Goal: Task Accomplishment & Management: Manage account settings

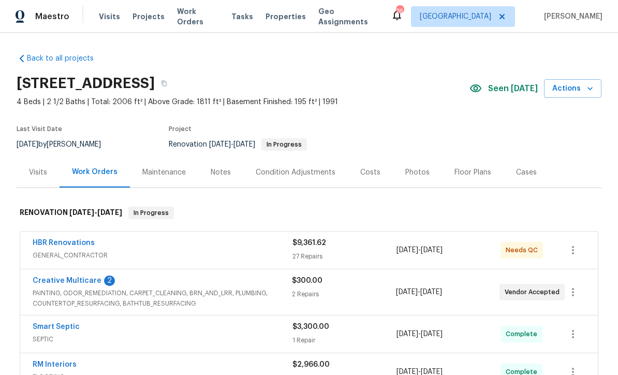
click at [56, 279] on link "Creative Multicare" at bounding box center [67, 280] width 69 height 7
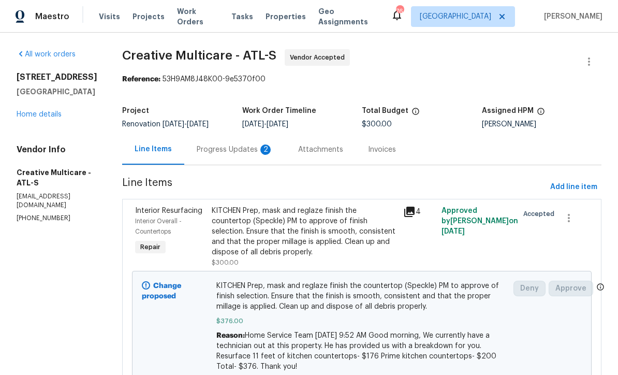
click at [241, 149] on div "Progress Updates 2" at bounding box center [235, 149] width 77 height 10
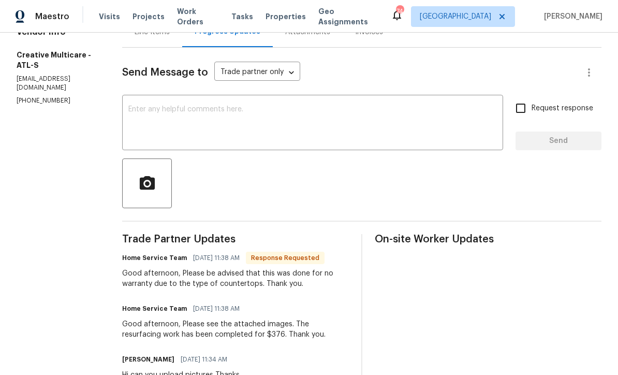
scroll to position [116, 0]
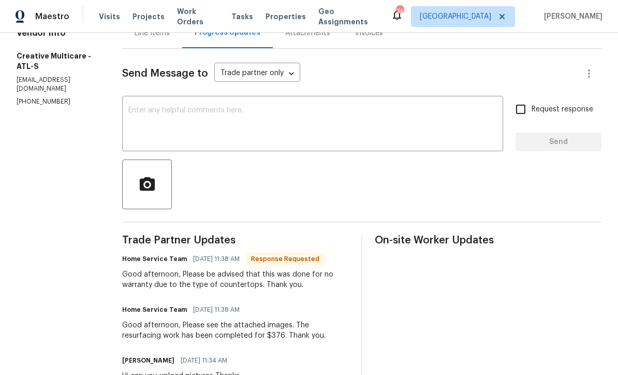
click at [167, 109] on textarea at bounding box center [312, 125] width 369 height 36
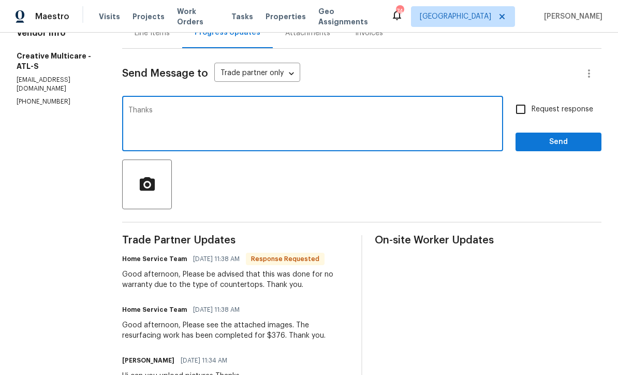
type textarea "Thanks"
click at [544, 140] on span "Send" at bounding box center [558, 142] width 69 height 13
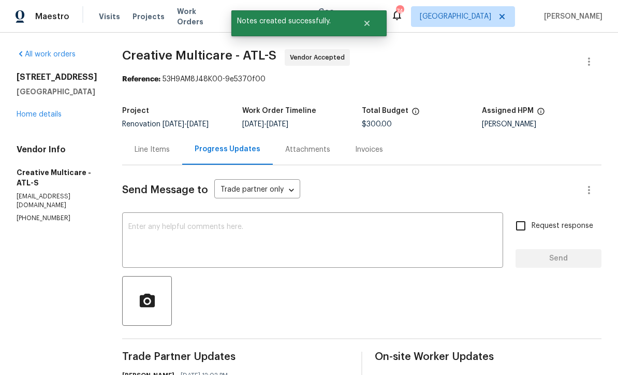
click at [170, 151] on div "Line Items" at bounding box center [152, 149] width 35 height 10
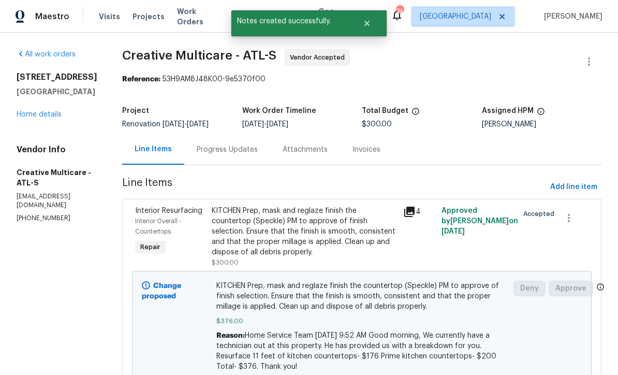
click at [278, 229] on div "KITCHEN Prep, mask and reglaze finish the countertop (Speckle) PM to approve of…" at bounding box center [304, 232] width 185 height 52
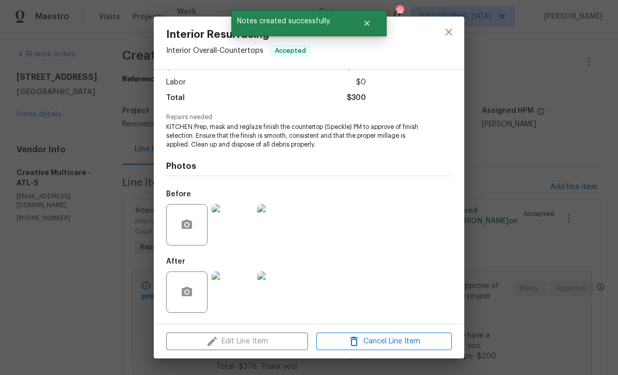
scroll to position [69, 0]
click at [234, 293] on img at bounding box center [232, 291] width 41 height 41
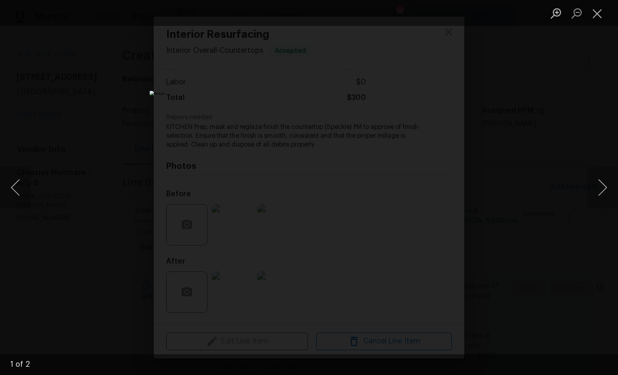
click at [604, 188] on button "Next image" at bounding box center [602, 187] width 31 height 41
click at [604, 186] on button "Next image" at bounding box center [602, 187] width 31 height 41
click at [591, 9] on button "Close lightbox" at bounding box center [597, 13] width 21 height 18
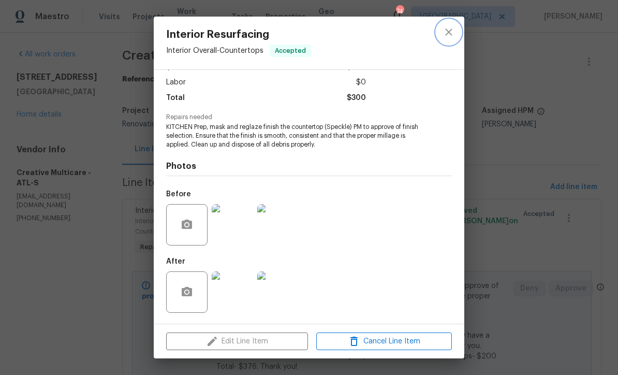
click at [452, 32] on icon "close" at bounding box center [449, 32] width 12 height 12
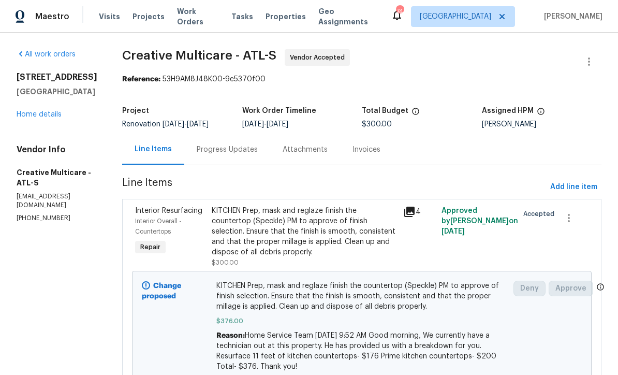
click at [28, 82] on h2 "[STREET_ADDRESS]" at bounding box center [57, 77] width 81 height 10
copy div "[STREET_ADDRESS]"
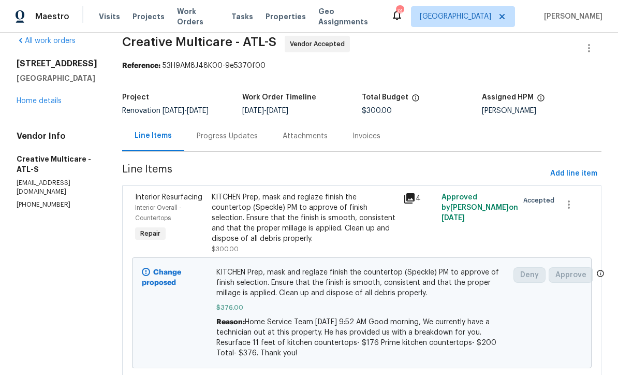
scroll to position [13, 0]
click at [31, 99] on link "Home details" at bounding box center [39, 101] width 45 height 7
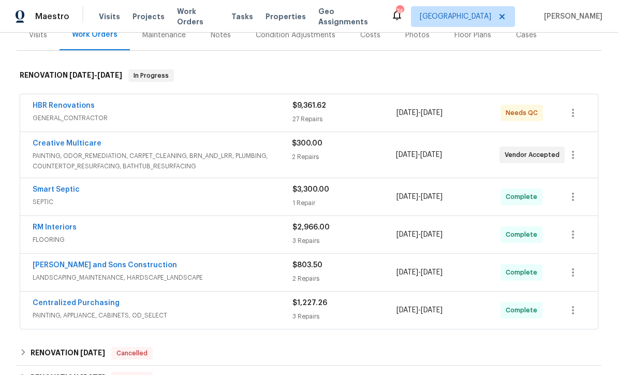
scroll to position [138, 0]
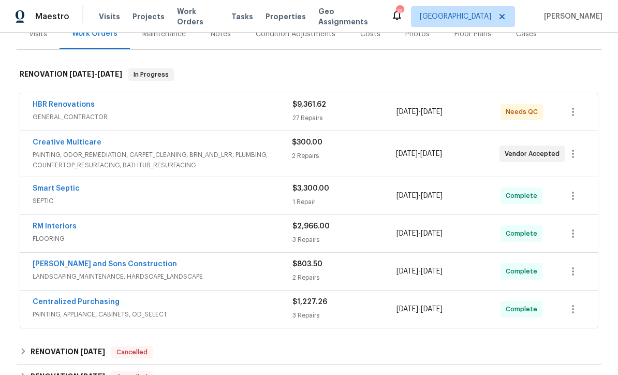
click at [62, 104] on link "HBR Renovations" at bounding box center [64, 104] width 62 height 7
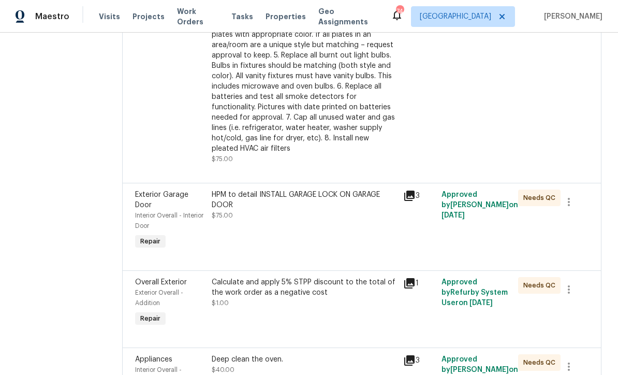
scroll to position [1986, 0]
click at [266, 276] on div "Calculate and apply 5% STPP discount to the total of the work order as a negati…" at bounding box center [304, 286] width 185 height 21
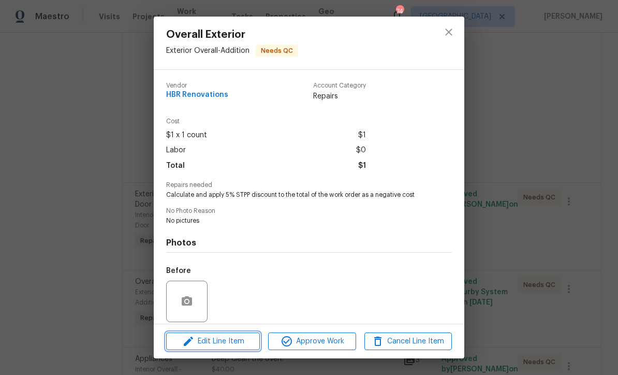
click at [205, 342] on span "Edit Line Item" at bounding box center [212, 341] width 87 height 13
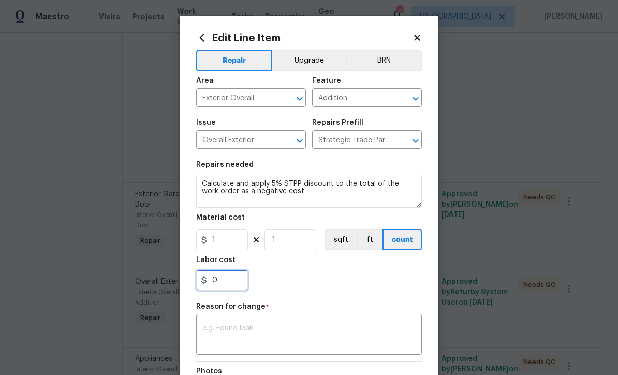
click at [224, 286] on input "0" at bounding box center [222, 280] width 52 height 21
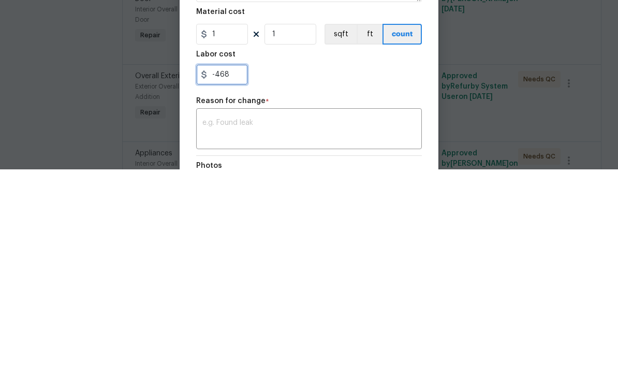
type input "-468"
click at [321, 270] on div "-468" at bounding box center [309, 280] width 226 height 21
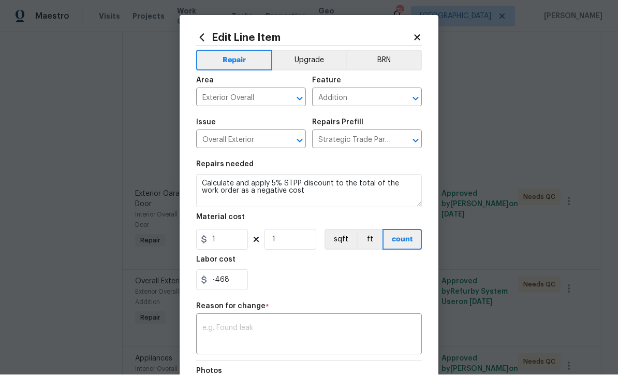
click at [206, 329] on textarea at bounding box center [308, 336] width 213 height 22
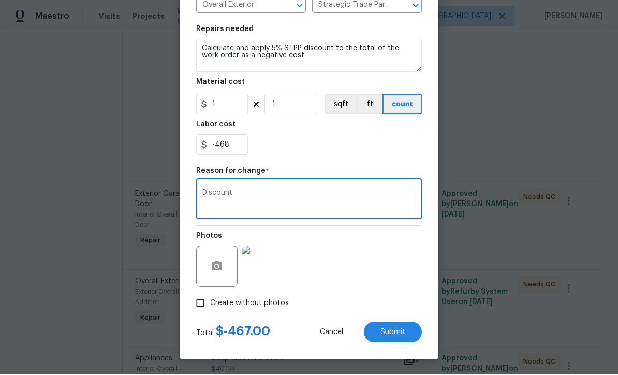
scroll to position [137, 0]
type textarea "Discount"
click at [392, 332] on span "Submit" at bounding box center [392, 333] width 25 height 8
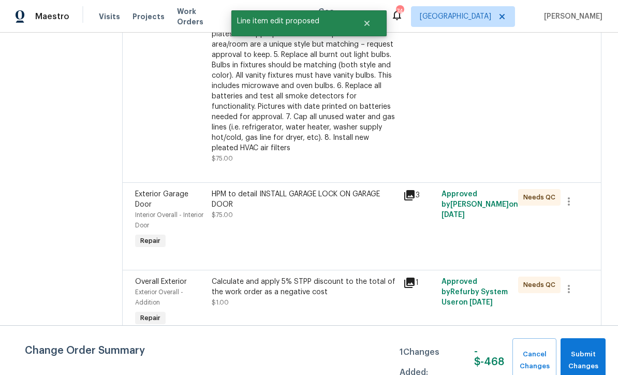
scroll to position [0, 0]
click at [583, 356] on span "Submit Changes" at bounding box center [583, 360] width 35 height 24
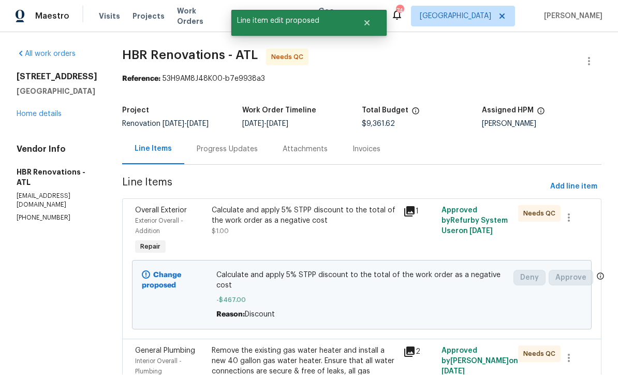
scroll to position [1, 0]
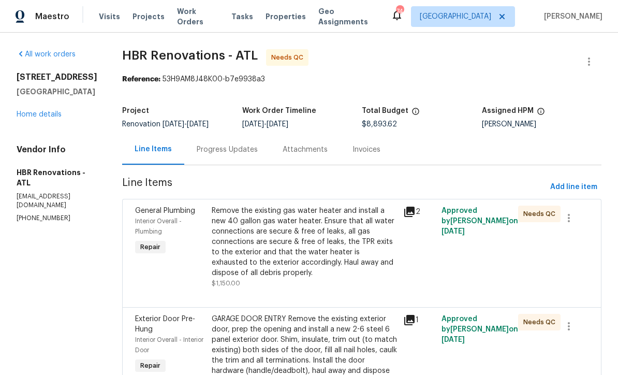
click at [276, 246] on div "Remove the existing gas water heater and install a new 40 gallon gas water heat…" at bounding box center [304, 242] width 185 height 72
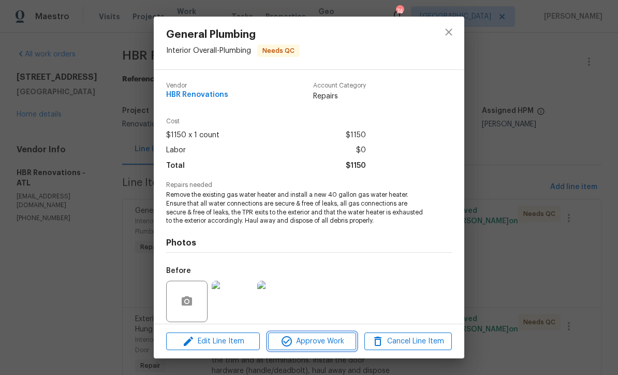
click at [290, 346] on icon "button" at bounding box center [287, 341] width 12 height 12
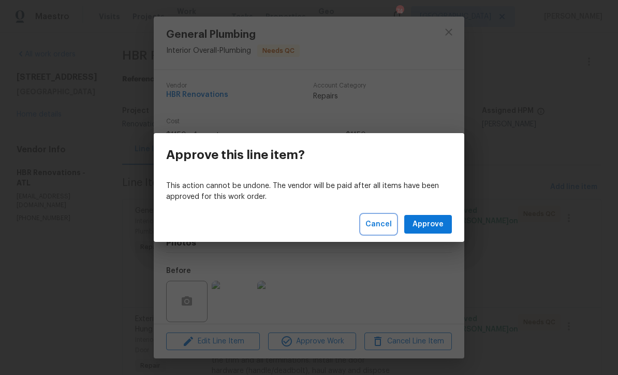
click at [370, 215] on button "Cancel" at bounding box center [378, 224] width 35 height 19
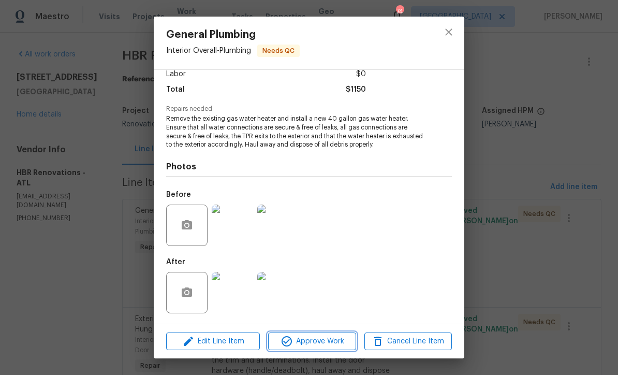
scroll to position [78, 0]
click at [233, 297] on img at bounding box center [232, 292] width 41 height 41
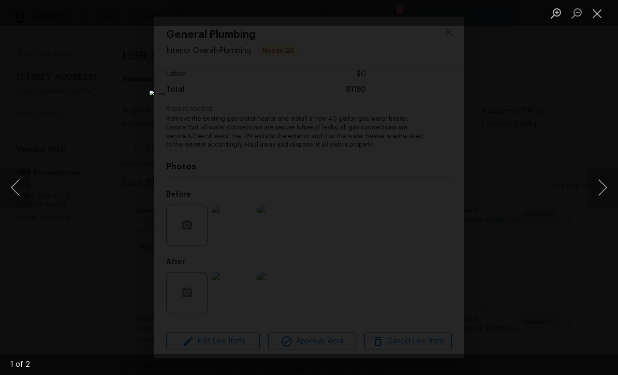
click at [597, 16] on button "Close lightbox" at bounding box center [597, 13] width 21 height 18
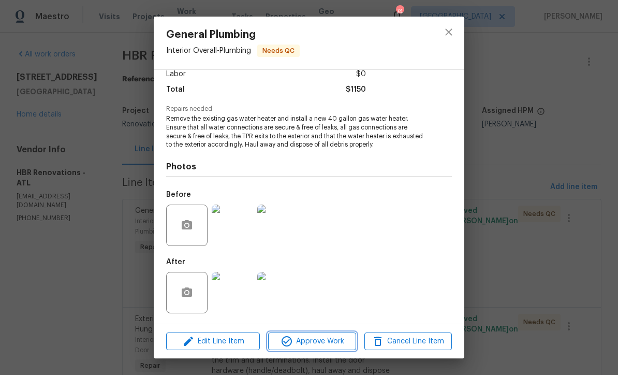
click at [324, 342] on span "Approve Work" at bounding box center [311, 341] width 81 height 13
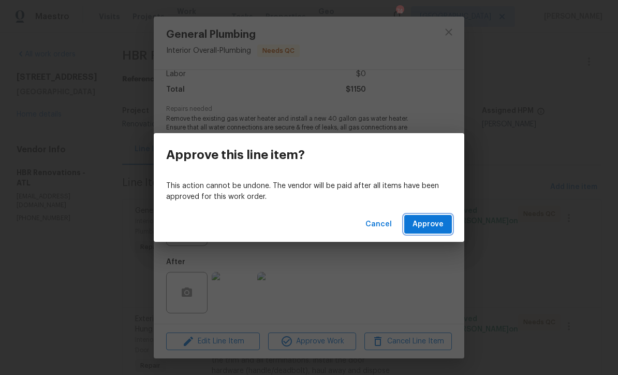
click at [433, 224] on span "Approve" at bounding box center [428, 224] width 31 height 13
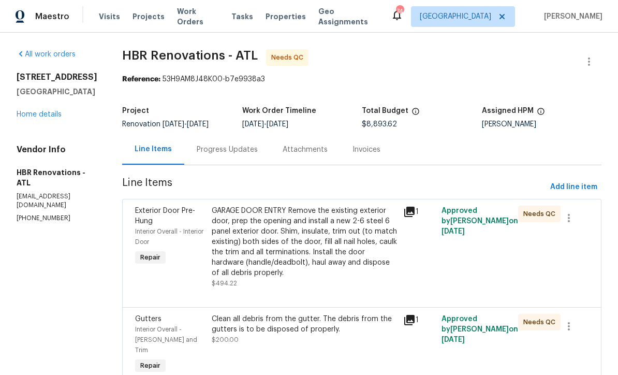
click at [278, 227] on div "GARAGE DOOR ENTRY Remove the existing exterior door, prep the opening and insta…" at bounding box center [304, 242] width 185 height 72
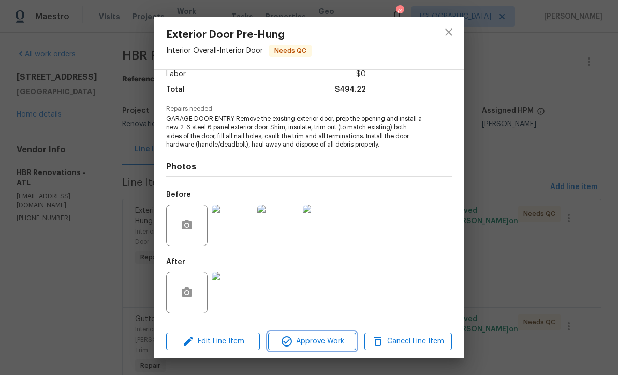
click at [317, 342] on span "Approve Work" at bounding box center [311, 341] width 81 height 13
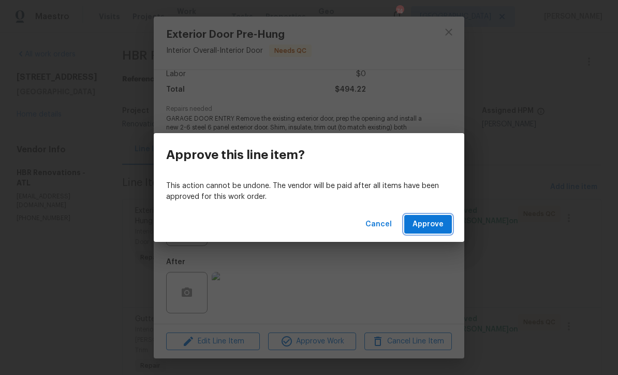
click at [420, 221] on span "Approve" at bounding box center [428, 224] width 31 height 13
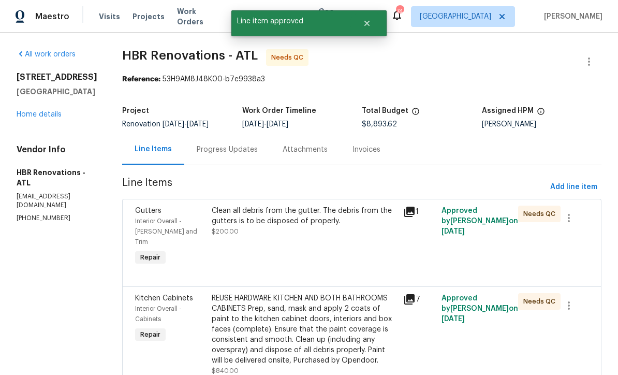
click at [275, 226] on div "Clean all debris from the gutter. The debris from the gutters is to be disposed…" at bounding box center [304, 221] width 185 height 31
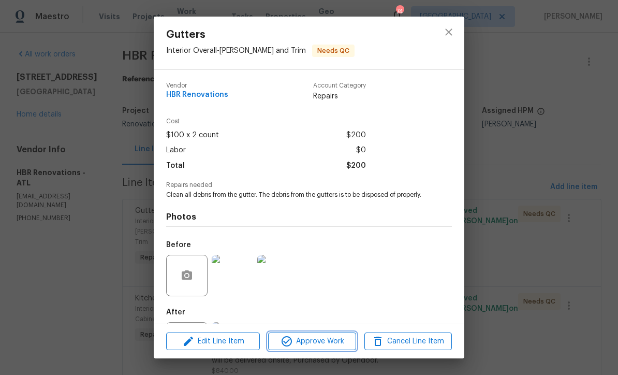
click at [303, 346] on span "Approve Work" at bounding box center [311, 341] width 81 height 13
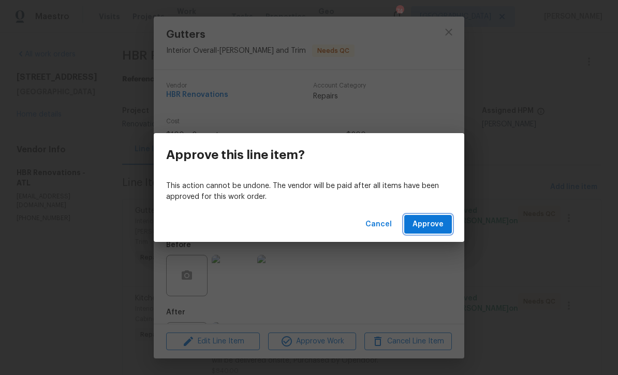
click at [424, 225] on span "Approve" at bounding box center [428, 224] width 31 height 13
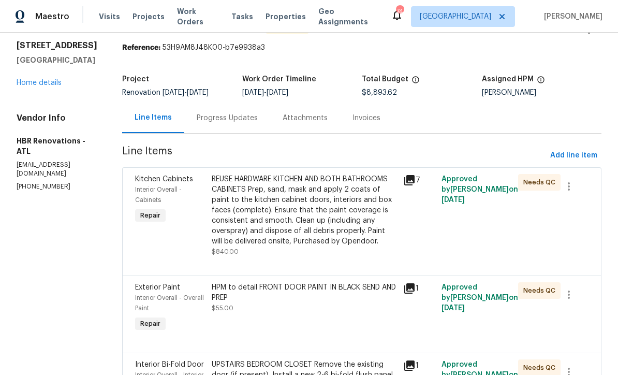
scroll to position [35, 0]
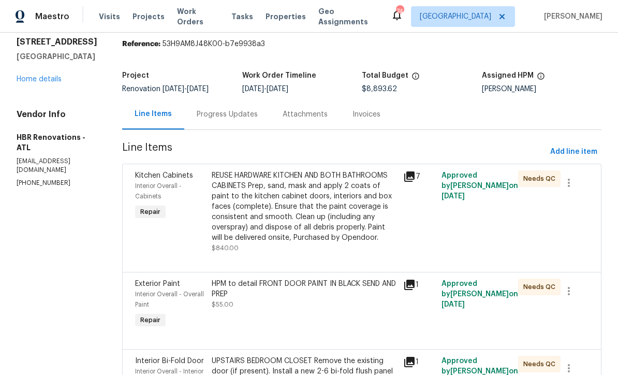
click at [273, 200] on div "REUSE HARDWARE KITCHEN AND BOTH BATHROOMS CABINETS Prep, sand, mask and apply 2…" at bounding box center [304, 206] width 185 height 72
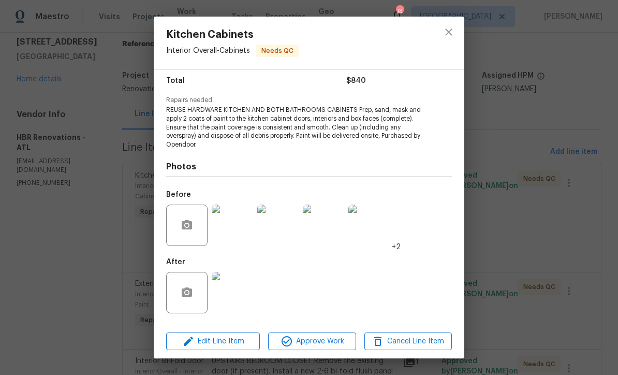
scroll to position [85, 0]
click at [234, 294] on img at bounding box center [232, 292] width 41 height 41
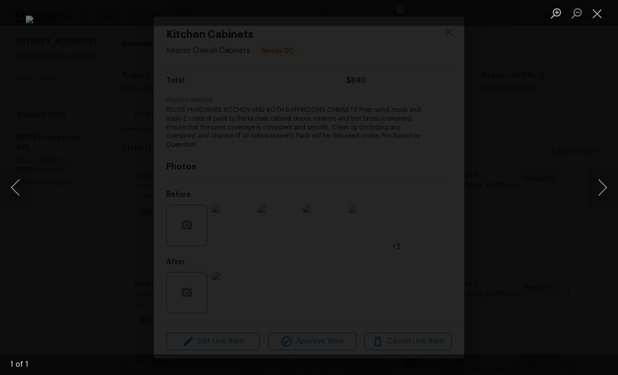
click at [600, 10] on button "Close lightbox" at bounding box center [597, 13] width 21 height 18
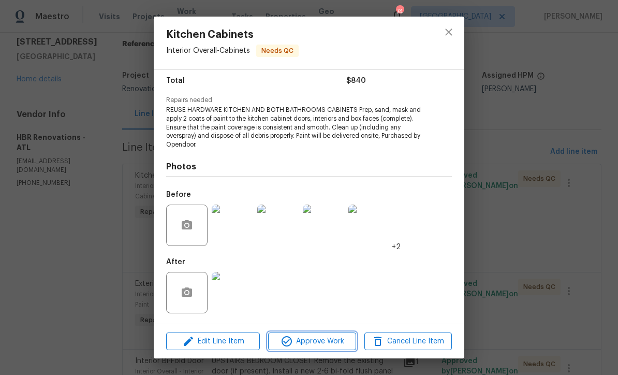
click at [305, 344] on span "Approve Work" at bounding box center [311, 341] width 81 height 13
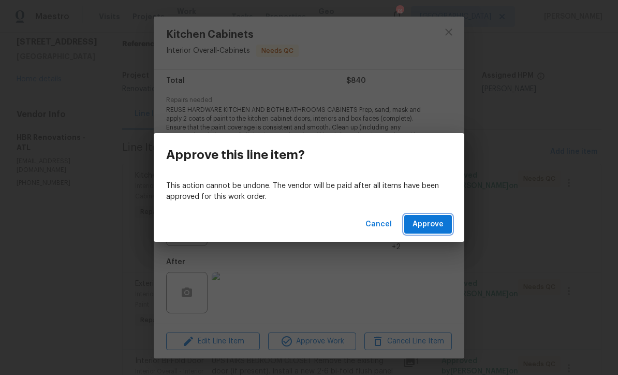
click at [427, 221] on span "Approve" at bounding box center [428, 224] width 31 height 13
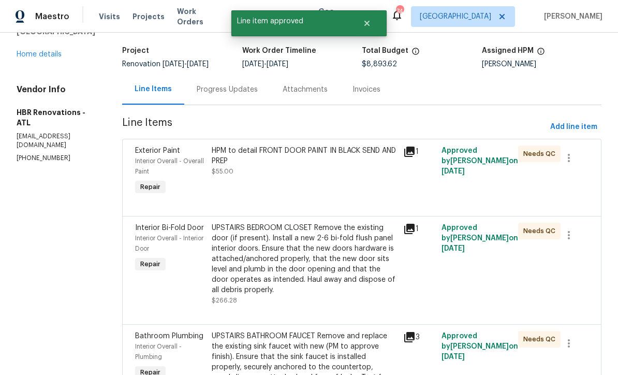
scroll to position [61, 0]
click at [260, 169] on div "HPM to detail FRONT DOOR PAINT IN BLACK SEND AND PREP $55.00" at bounding box center [304, 160] width 185 height 31
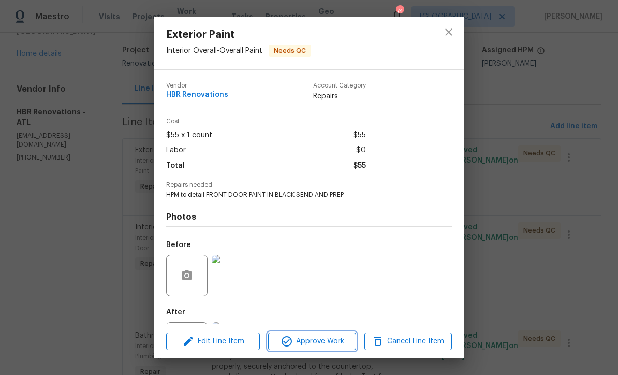
click at [297, 336] on span "Approve Work" at bounding box center [311, 341] width 81 height 13
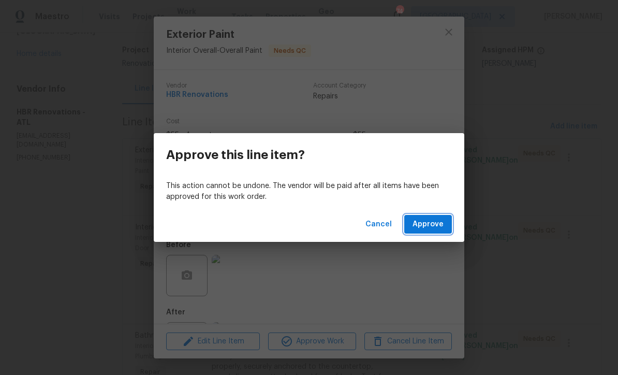
click at [423, 225] on span "Approve" at bounding box center [428, 224] width 31 height 13
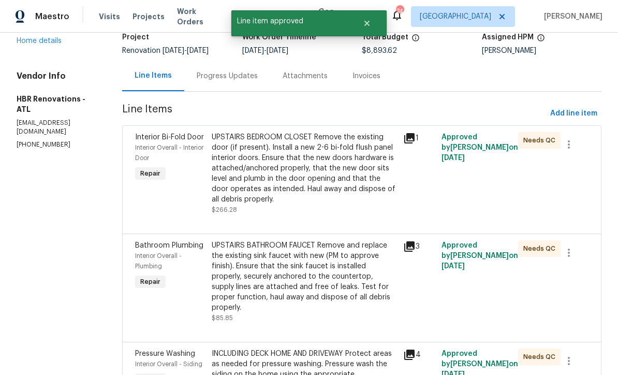
scroll to position [75, 0]
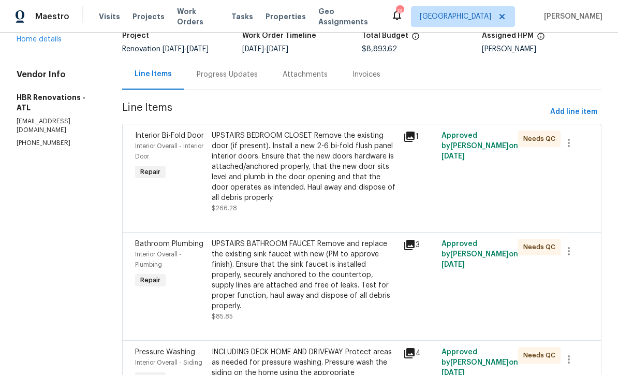
click at [283, 170] on div "UPSTAIRS BEDROOM CLOSET Remove the existing door (if present). Install a new 2-…" at bounding box center [304, 166] width 185 height 72
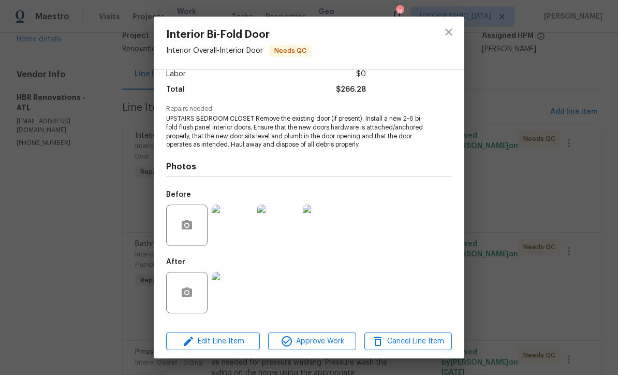
scroll to position [78, 0]
click at [240, 299] on img at bounding box center [232, 292] width 41 height 41
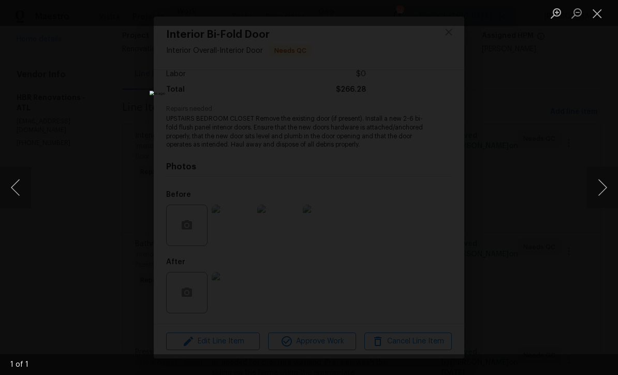
click at [602, 14] on button "Close lightbox" at bounding box center [597, 13] width 21 height 18
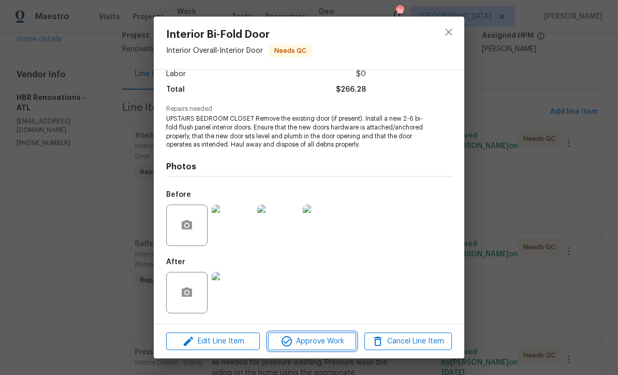
click at [317, 339] on span "Approve Work" at bounding box center [311, 341] width 81 height 13
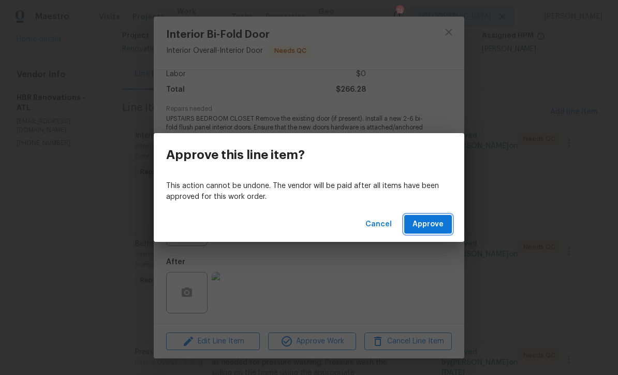
click at [429, 217] on button "Approve" at bounding box center [428, 224] width 48 height 19
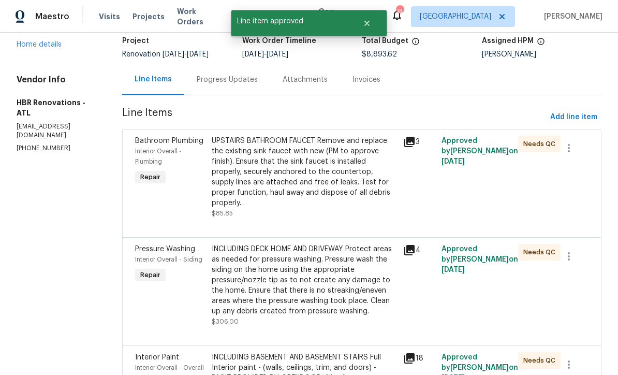
scroll to position [75, 0]
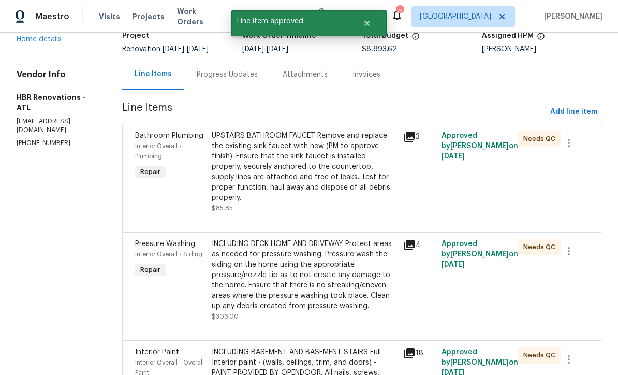
click at [278, 165] on div "UPSTAIRS BATHROOM FAUCET Remove and replace the existing sink faucet with new (…" at bounding box center [304, 166] width 185 height 72
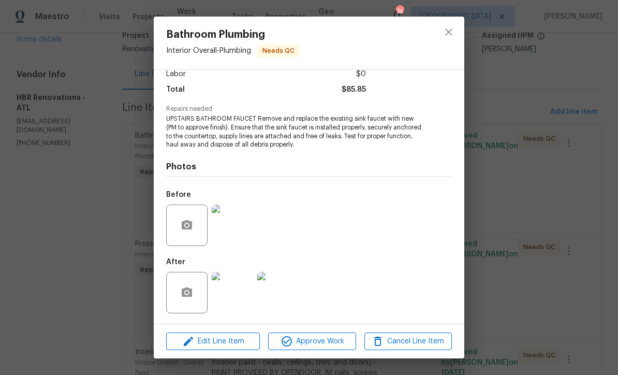
scroll to position [78, 0]
click at [233, 294] on img at bounding box center [232, 292] width 41 height 41
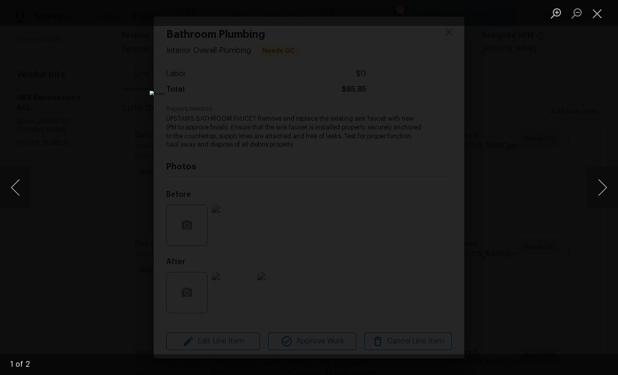
click at [606, 185] on button "Next image" at bounding box center [602, 187] width 31 height 41
click at [601, 12] on button "Close lightbox" at bounding box center [597, 13] width 21 height 18
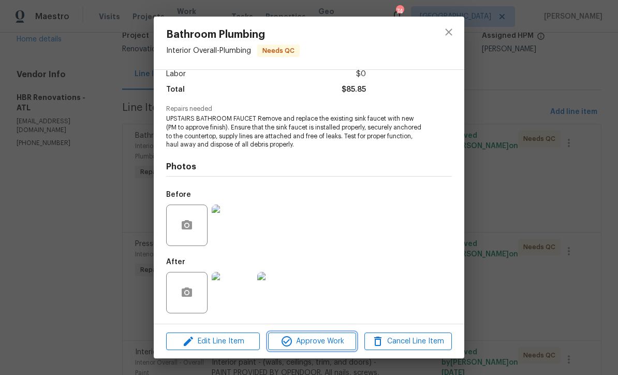
click at [324, 343] on span "Approve Work" at bounding box center [311, 341] width 81 height 13
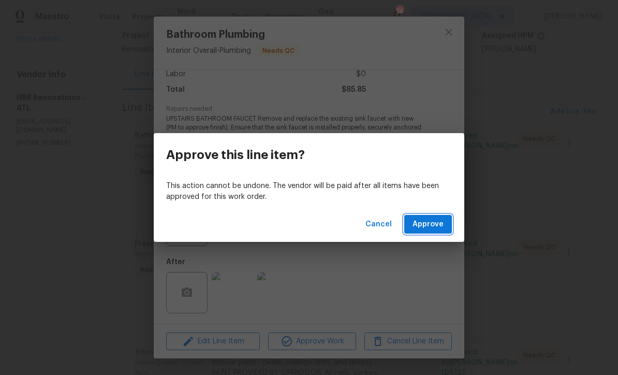
click at [421, 226] on span "Approve" at bounding box center [428, 224] width 31 height 13
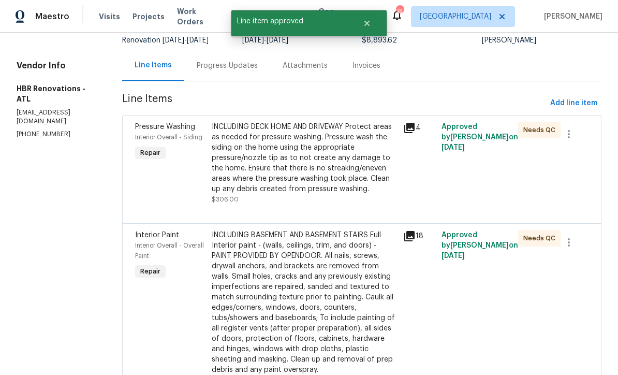
scroll to position [84, 0]
click at [270, 152] on div "INCLUDING DECK HOME AND DRIVEWAY Protect areas as needed for pressure washing. …" at bounding box center [304, 157] width 185 height 72
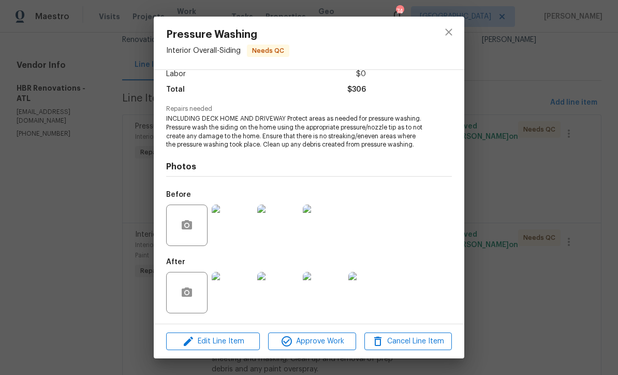
scroll to position [85, 0]
click at [311, 340] on span "Approve Work" at bounding box center [311, 341] width 81 height 13
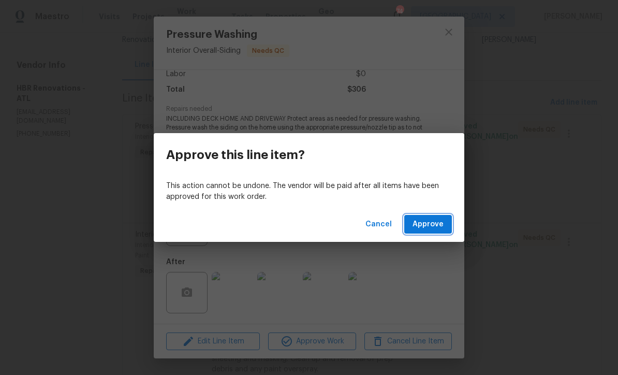
click at [431, 226] on span "Approve" at bounding box center [428, 224] width 31 height 13
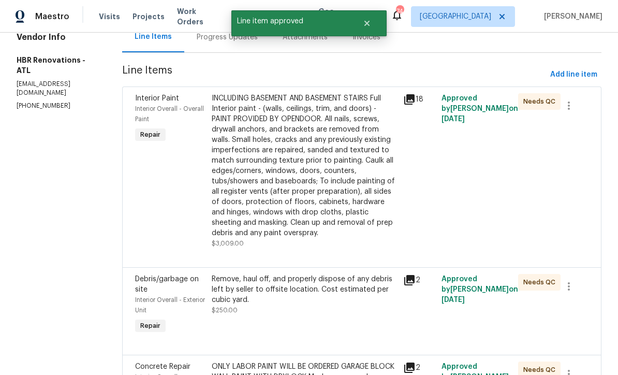
scroll to position [122, 0]
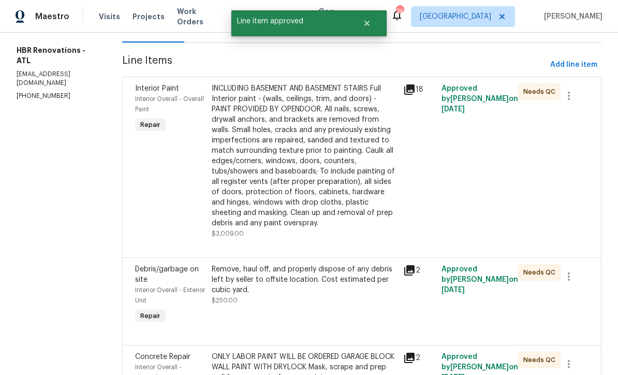
click at [281, 153] on div "INCLUDING BASEMENT AND BASEMENT STAIRS Full Interior paint - (walls, ceilings, …" at bounding box center [304, 155] width 185 height 145
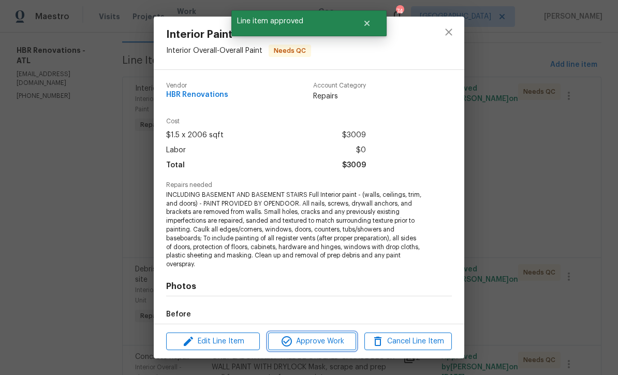
click at [317, 340] on span "Approve Work" at bounding box center [311, 341] width 81 height 13
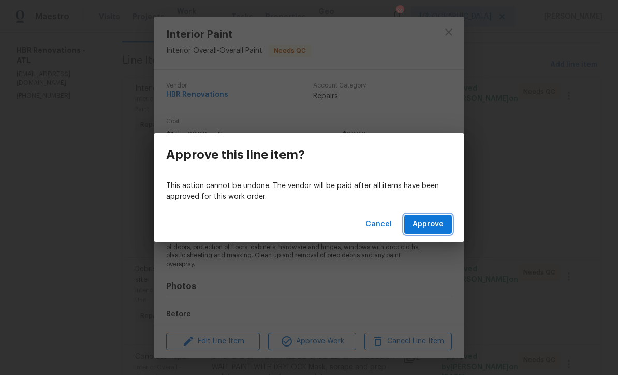
click at [427, 225] on span "Approve" at bounding box center [428, 224] width 31 height 13
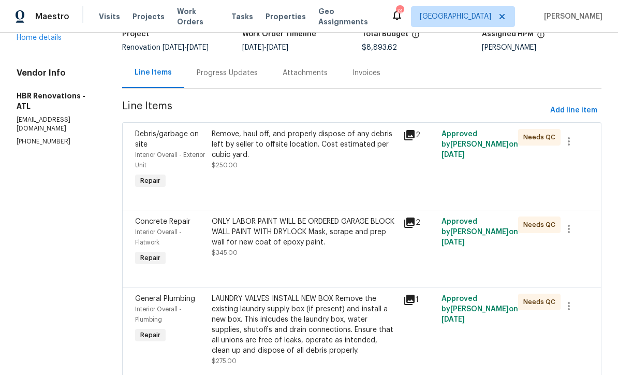
scroll to position [77, 0]
click at [253, 160] on div "Remove, haul off, and properly dispose of any debris left by seller to offsite …" at bounding box center [304, 148] width 185 height 41
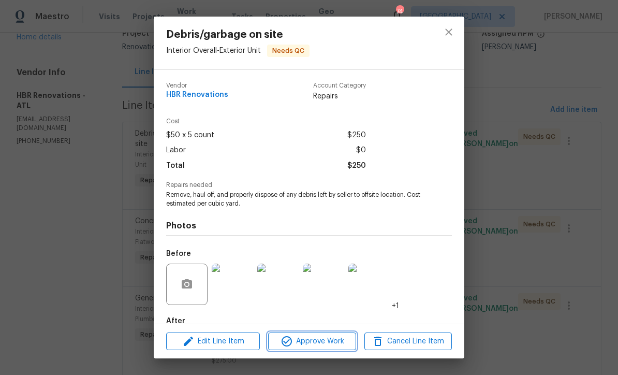
click at [306, 338] on span "Approve Work" at bounding box center [311, 341] width 81 height 13
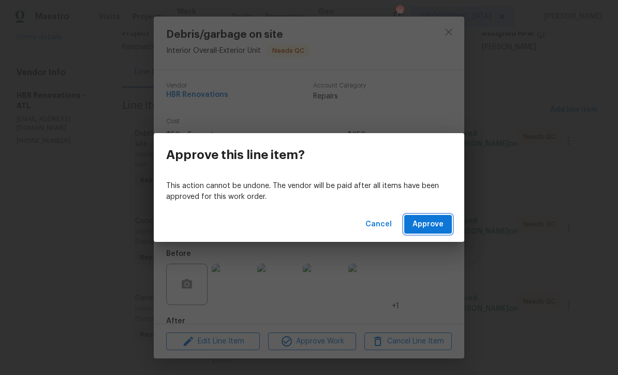
click at [429, 224] on span "Approve" at bounding box center [428, 224] width 31 height 13
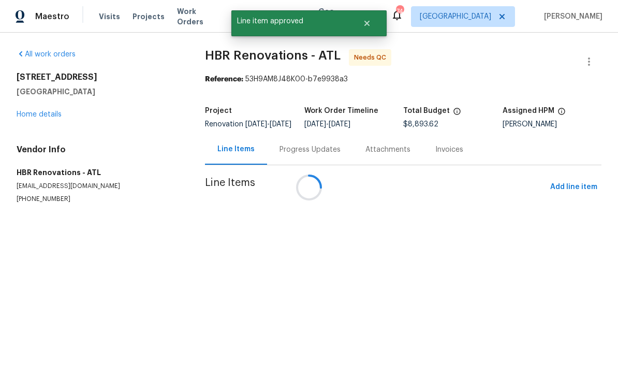
scroll to position [0, 0]
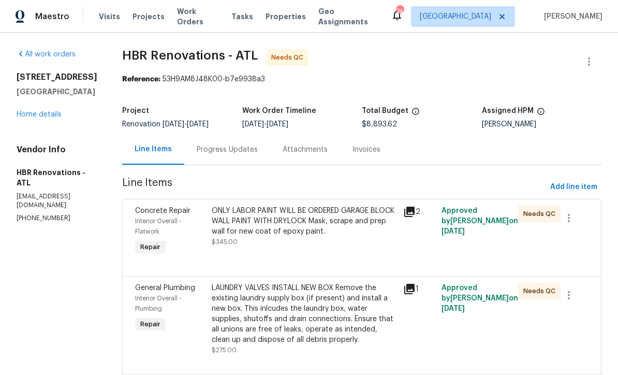
click at [287, 225] on div "ONLY LABOR PAINT WILL BE ORDERED GARAGE BLOCK WALL PAINT WITH DRYLOCK Mask, scr…" at bounding box center [304, 221] width 185 height 31
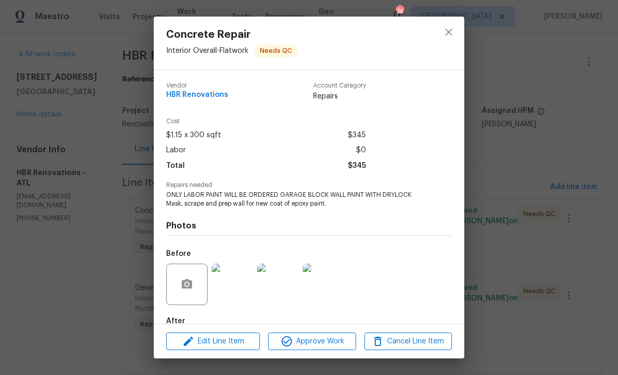
click at [309, 341] on span "Approve Work" at bounding box center [311, 341] width 81 height 13
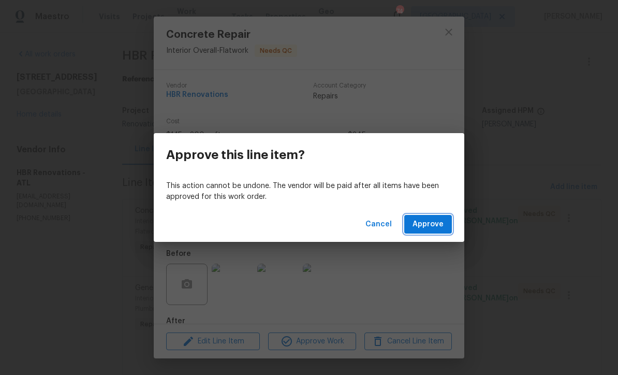
click at [426, 226] on span "Approve" at bounding box center [428, 224] width 31 height 13
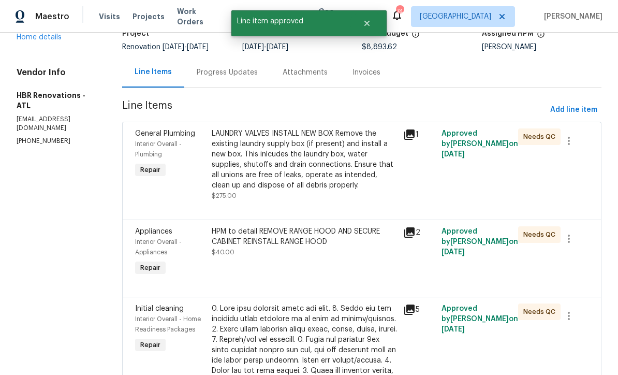
scroll to position [80, 0]
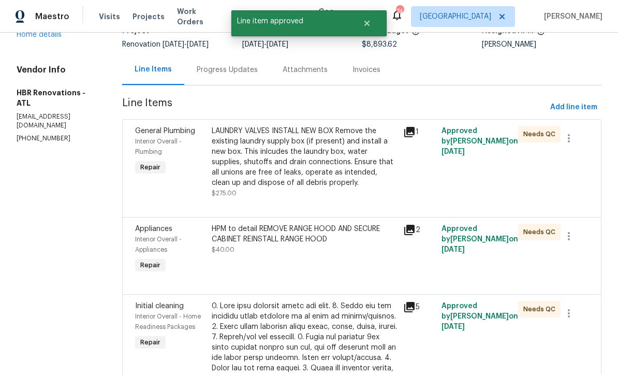
click at [271, 153] on div "LAUNDRY VALVES INSTALL NEW BOX Remove the existing laundry supply box (if prese…" at bounding box center [304, 157] width 185 height 62
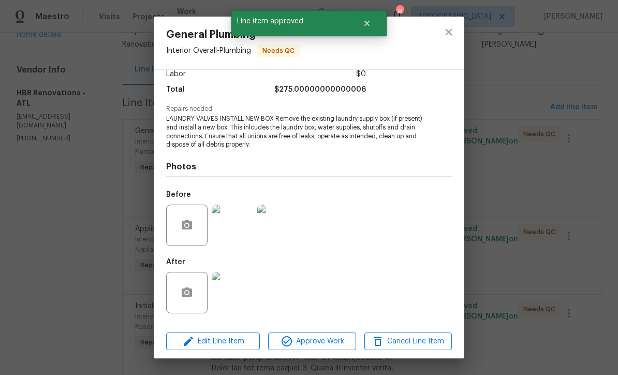
scroll to position [78, 0]
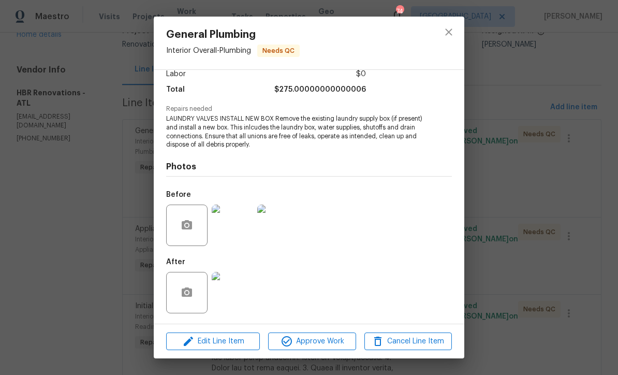
click at [239, 294] on img at bounding box center [232, 292] width 41 height 41
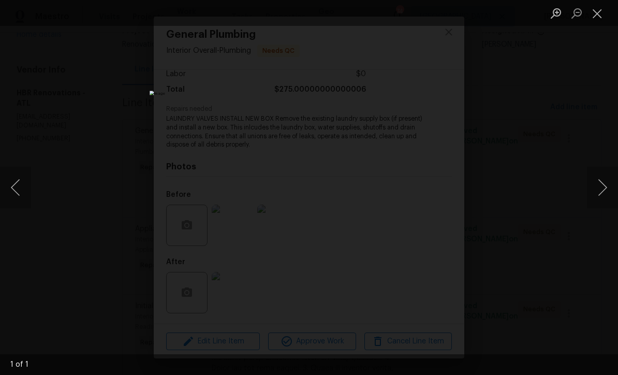
click at [602, 14] on button "Close lightbox" at bounding box center [597, 13] width 21 height 18
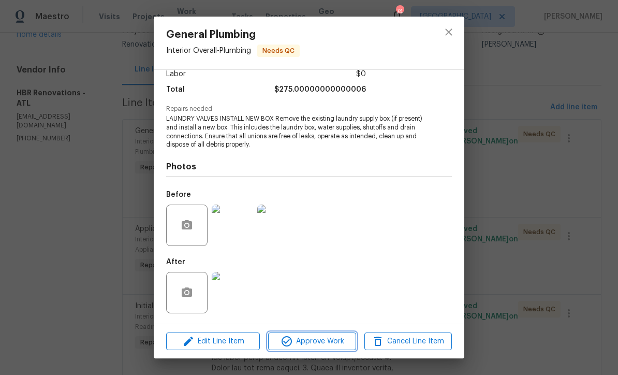
click at [329, 338] on span "Approve Work" at bounding box center [311, 341] width 81 height 13
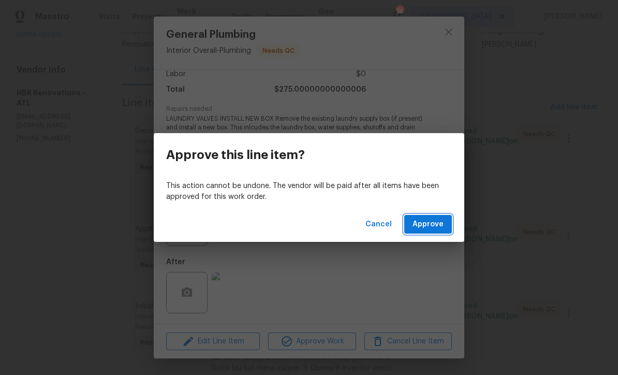
click at [426, 224] on span "Approve" at bounding box center [428, 224] width 31 height 13
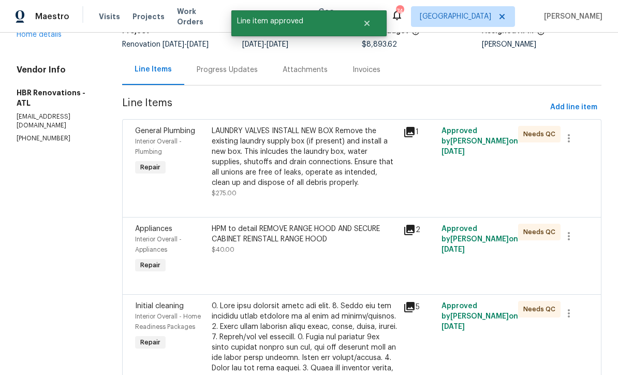
scroll to position [0, 0]
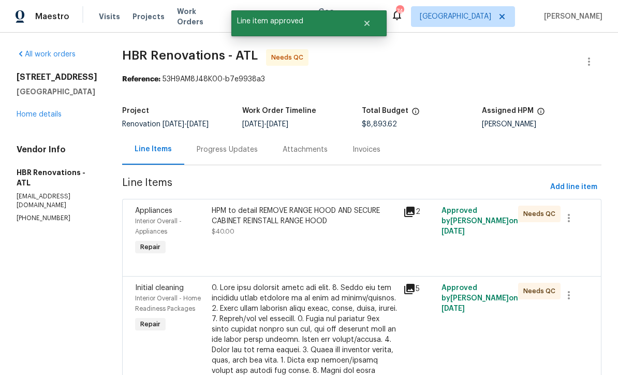
click at [281, 223] on div "HPM to detail REMOVE RANGE HOOD AND SECURE CABINET REINSTALL RANGE HOOD" at bounding box center [304, 216] width 185 height 21
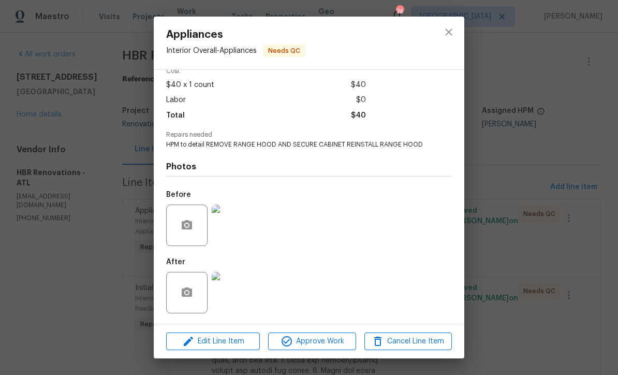
scroll to position [53, 0]
click at [236, 294] on img at bounding box center [232, 292] width 41 height 41
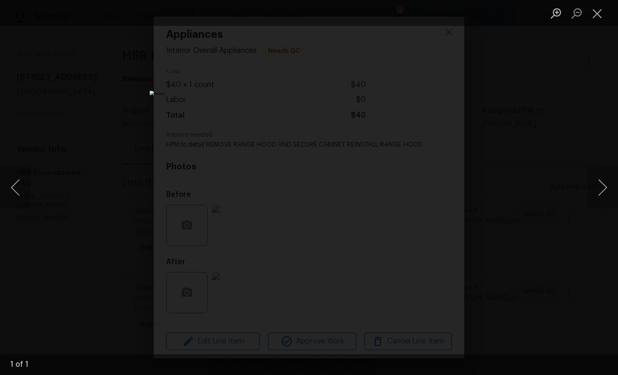
click at [600, 13] on button "Close lightbox" at bounding box center [597, 13] width 21 height 18
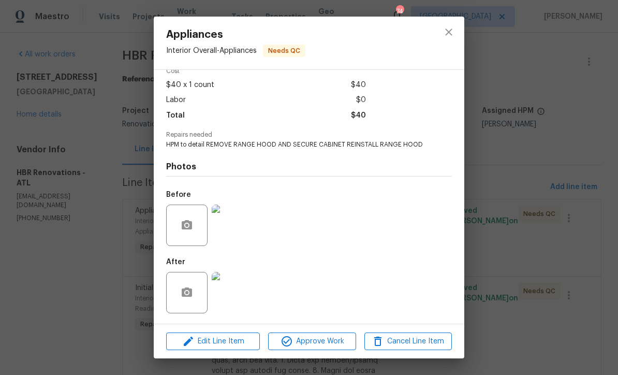
click at [238, 291] on img at bounding box center [232, 292] width 41 height 41
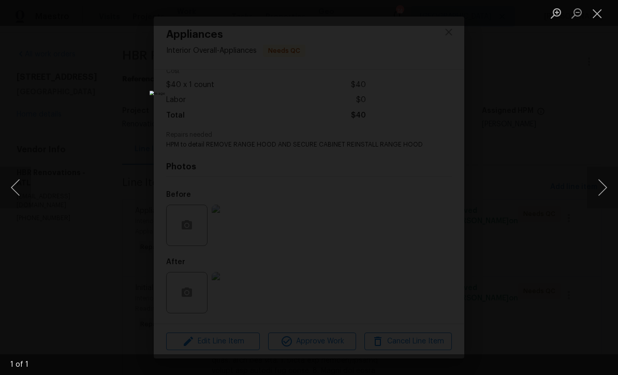
click at [605, 16] on button "Close lightbox" at bounding box center [597, 13] width 21 height 18
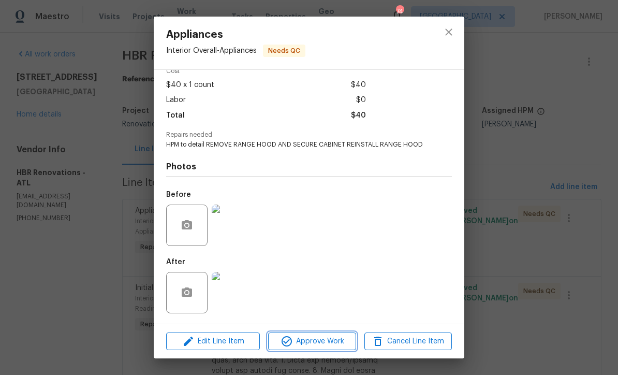
click at [319, 340] on span "Approve Work" at bounding box center [311, 341] width 81 height 13
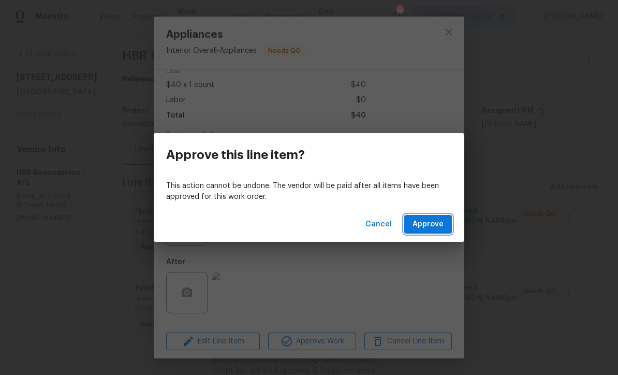
click at [424, 222] on span "Approve" at bounding box center [428, 224] width 31 height 13
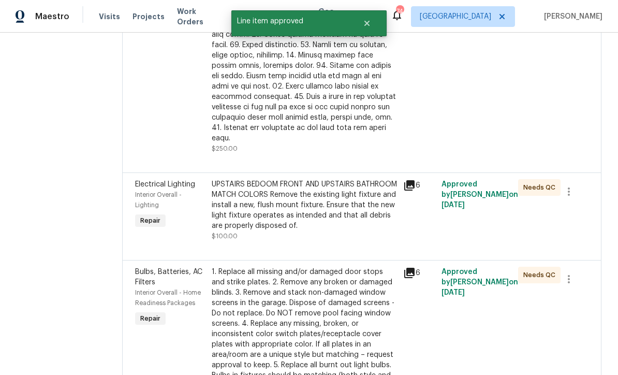
scroll to position [344, 0]
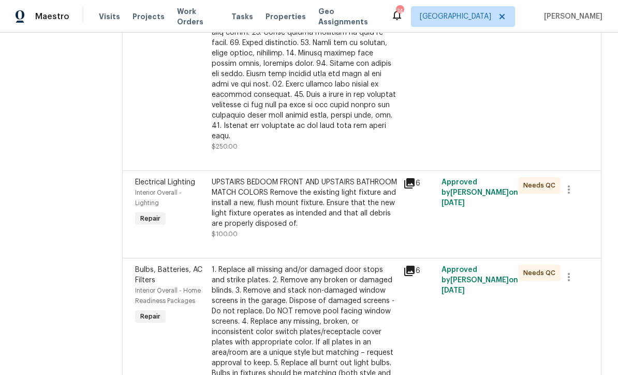
click at [267, 187] on div "UPSTAIRS BEDOOM FRONT AND UPSTAIRS BATHROOM MATCH COLORS Remove the existing li…" at bounding box center [304, 203] width 185 height 52
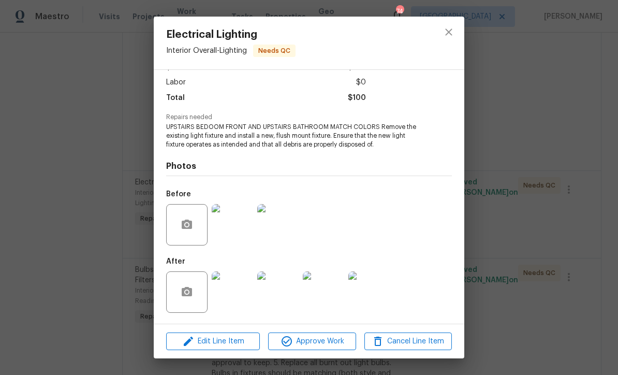
scroll to position [69, 0]
click at [312, 359] on div "Electrical Lighting Interior Overall - Lighting Needs QC Vendor HBR Renovations…" at bounding box center [309, 187] width 618 height 375
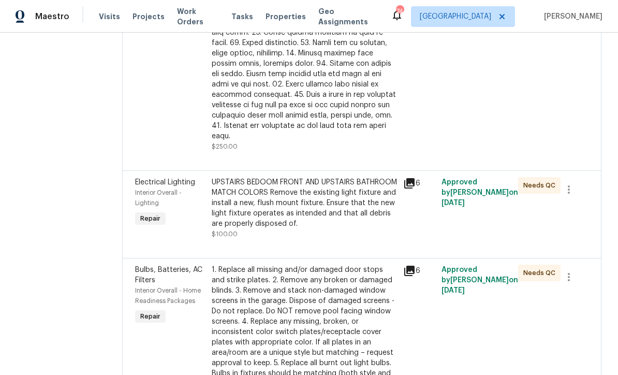
click at [309, 338] on span "Approve Work" at bounding box center [311, 341] width 81 height 13
click at [254, 180] on div "UPSTAIRS BEDOOM FRONT AND UPSTAIRS BATHROOM MATCH COLORS Remove the existing li…" at bounding box center [304, 203] width 185 height 52
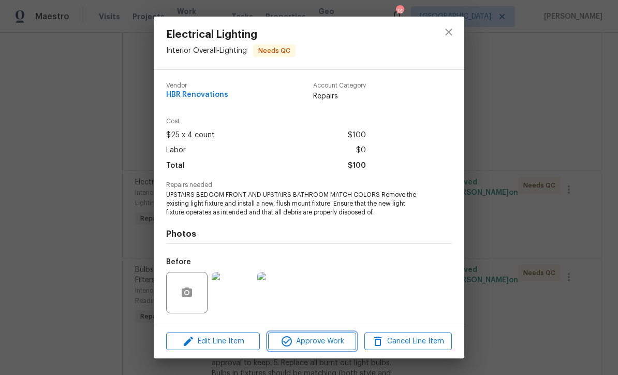
click at [314, 341] on span "Approve Work" at bounding box center [311, 341] width 81 height 13
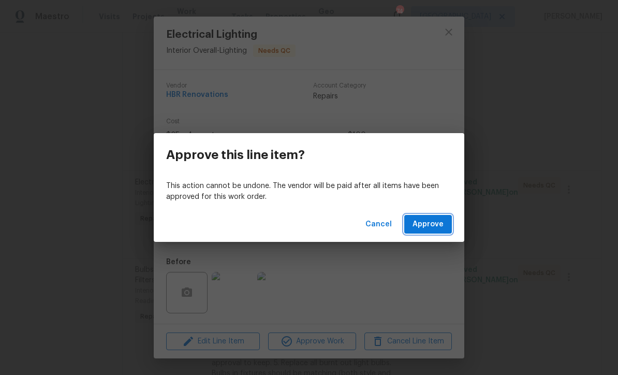
click at [425, 231] on button "Approve" at bounding box center [428, 224] width 48 height 19
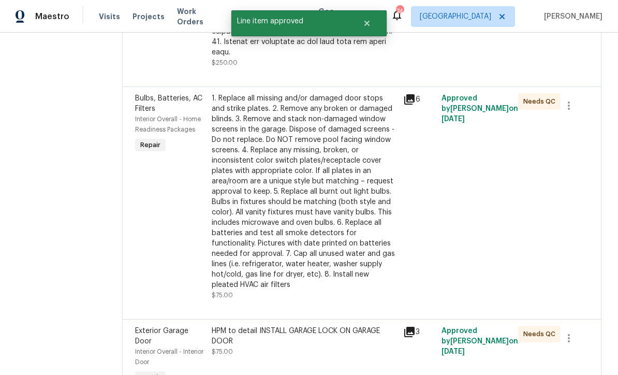
scroll to position [427, 0]
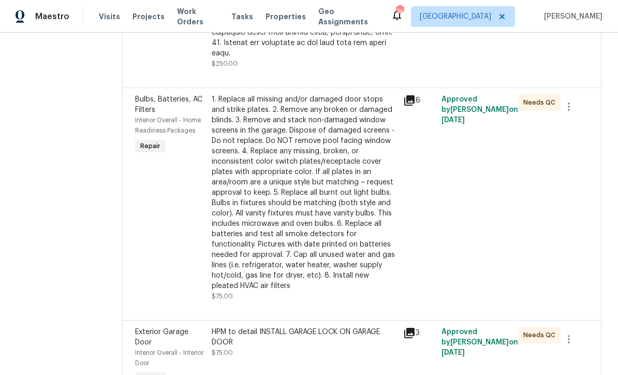
click at [255, 184] on div "1. Replace all missing and/or damaged door stops and strike plates. 2. Remove a…" at bounding box center [304, 192] width 185 height 197
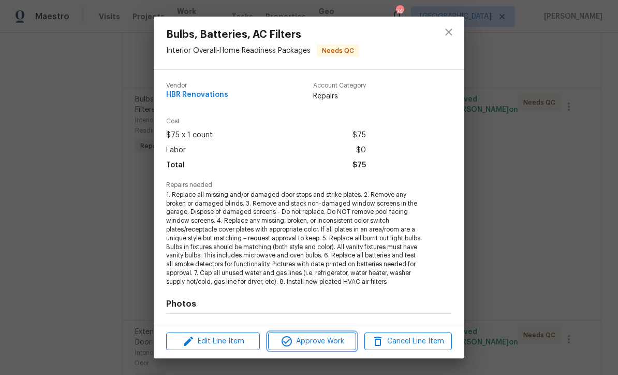
click at [320, 344] on span "Approve Work" at bounding box center [311, 341] width 81 height 13
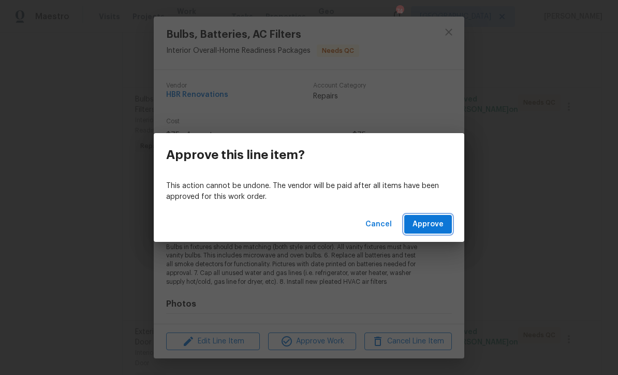
click at [424, 226] on span "Approve" at bounding box center [428, 224] width 31 height 13
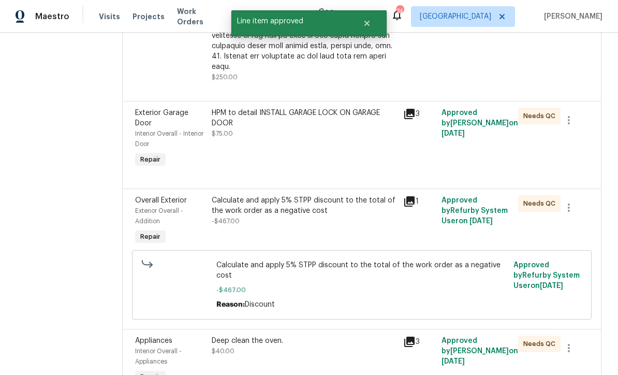
scroll to position [413, 0]
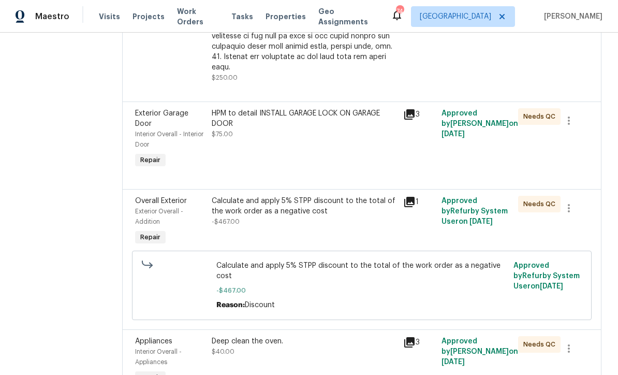
click at [301, 108] on div "HPM to detail INSTALL GARAGE LOCK ON GARAGE DOOR" at bounding box center [304, 118] width 185 height 21
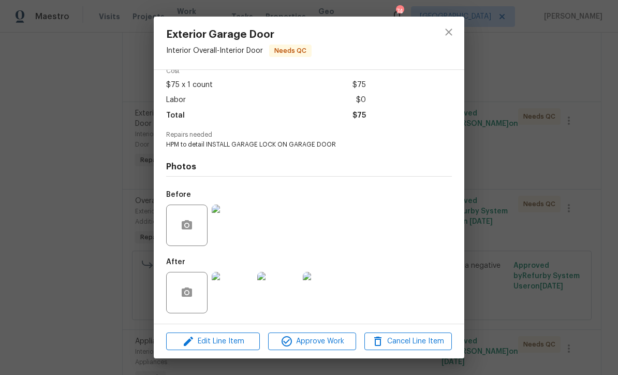
scroll to position [53, 0]
click at [231, 298] on img at bounding box center [232, 292] width 41 height 41
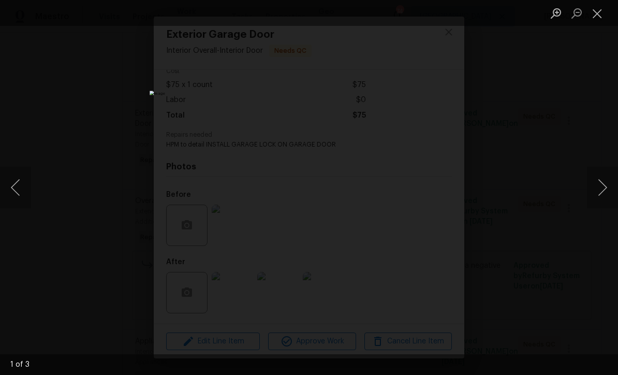
click at [604, 185] on button "Next image" at bounding box center [602, 187] width 31 height 41
click at [606, 191] on button "Next image" at bounding box center [602, 187] width 31 height 41
click at [601, 14] on button "Close lightbox" at bounding box center [597, 13] width 21 height 18
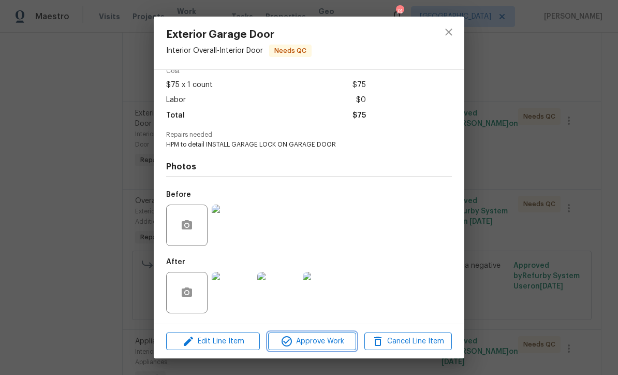
click at [315, 338] on span "Approve Work" at bounding box center [311, 341] width 81 height 13
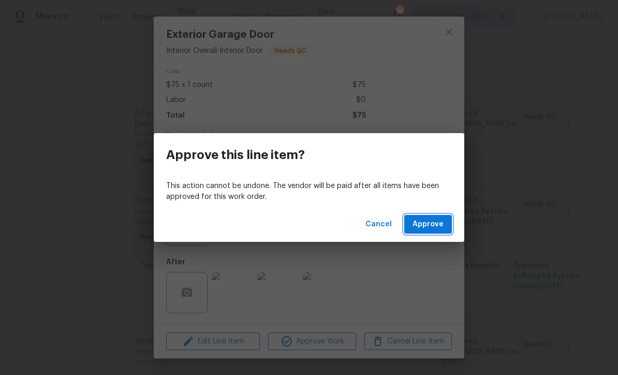
click at [441, 223] on span "Approve" at bounding box center [428, 224] width 31 height 13
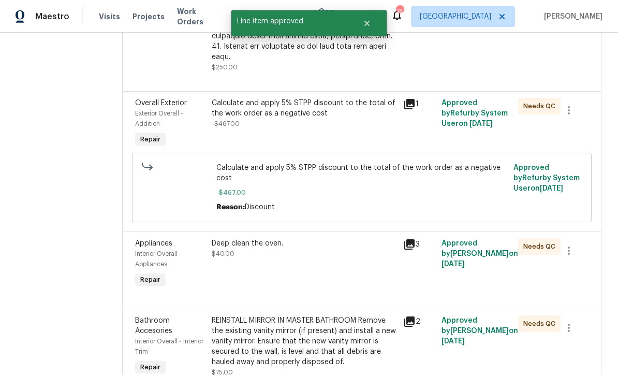
scroll to position [420, 0]
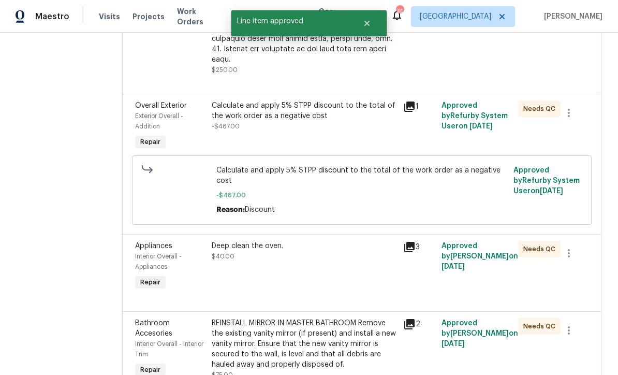
click at [261, 102] on div "Calculate and apply 5% STPP discount to the total of the work order as a negati…" at bounding box center [304, 115] width 185 height 31
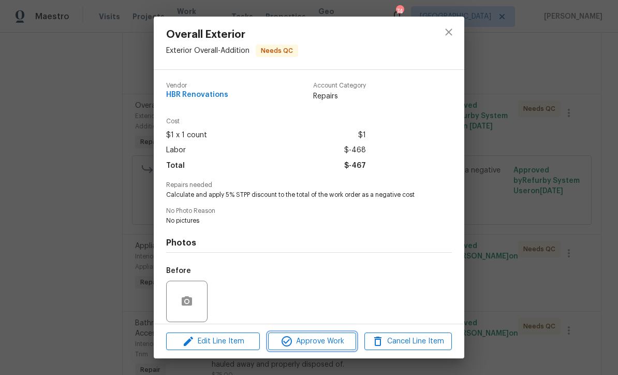
click at [312, 341] on span "Approve Work" at bounding box center [311, 341] width 81 height 13
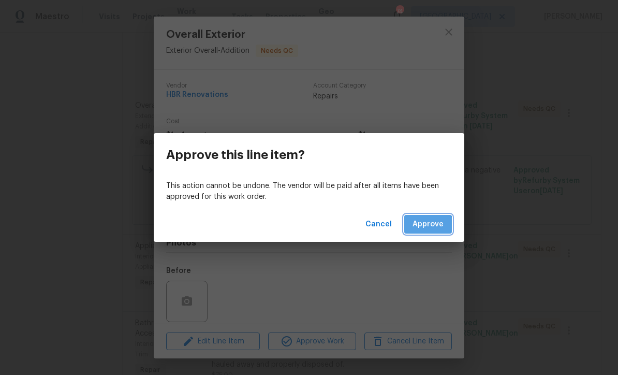
click at [425, 226] on span "Approve" at bounding box center [428, 224] width 31 height 13
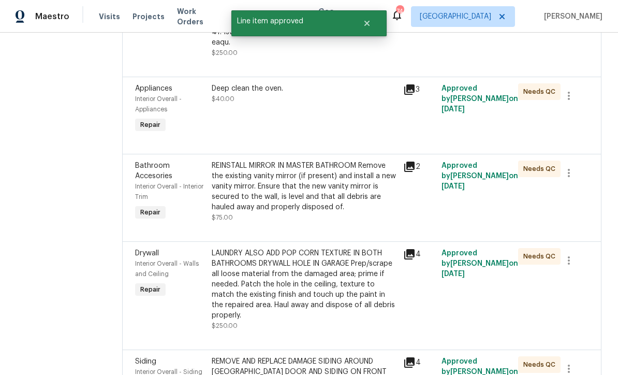
scroll to position [419, 0]
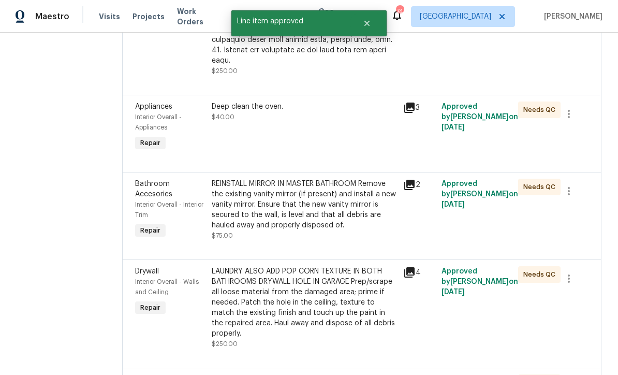
click at [267, 110] on div "Deep clean the oven. $40.00" at bounding box center [305, 127] width 192 height 58
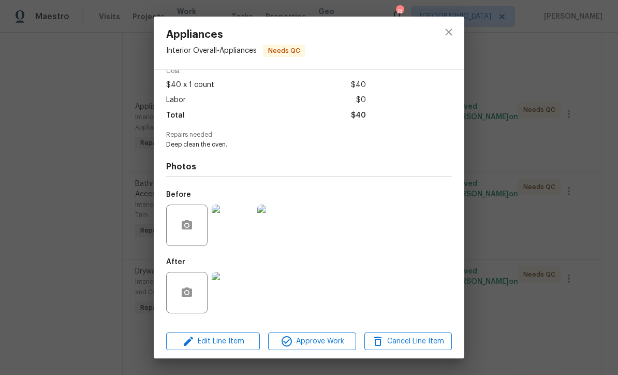
scroll to position [53, 0]
click at [323, 347] on span "Approve Work" at bounding box center [311, 341] width 81 height 13
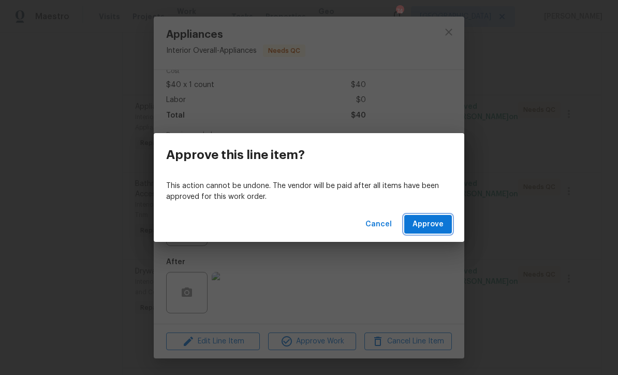
click at [421, 224] on span "Approve" at bounding box center [428, 224] width 31 height 13
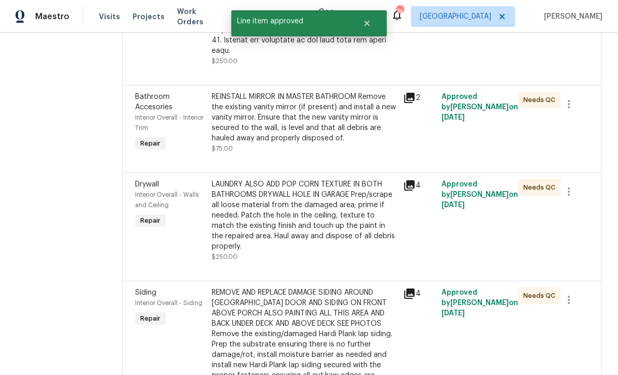
scroll to position [428, 0]
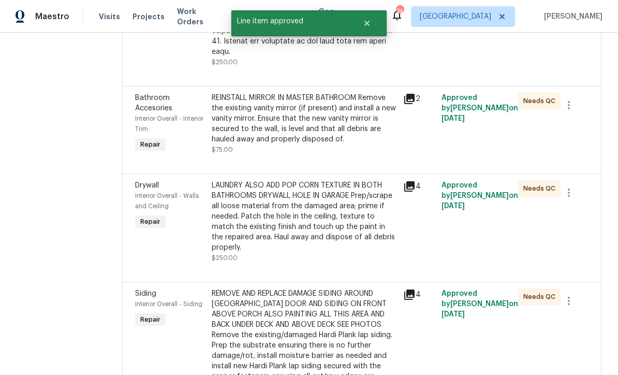
click at [289, 107] on div "REINSTALL MIRROR IN MASTER BATHROOM Remove the existing vanity mirror (if prese…" at bounding box center [304, 119] width 185 height 52
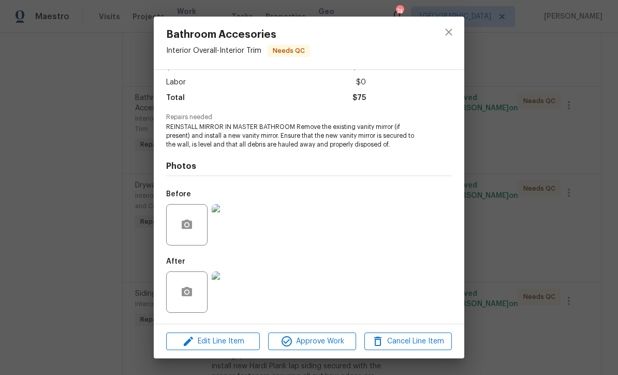
scroll to position [69, 0]
click at [232, 298] on img at bounding box center [232, 291] width 41 height 41
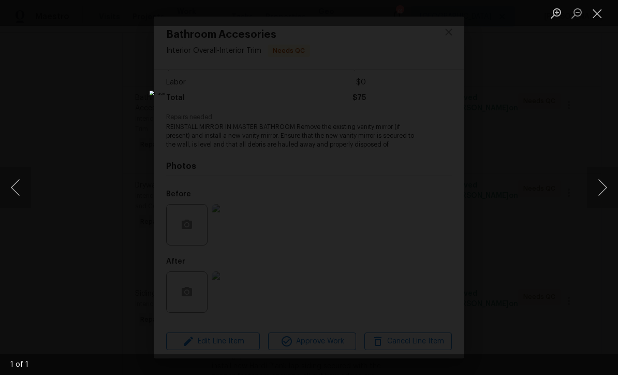
click at [600, 12] on button "Close lightbox" at bounding box center [597, 13] width 21 height 18
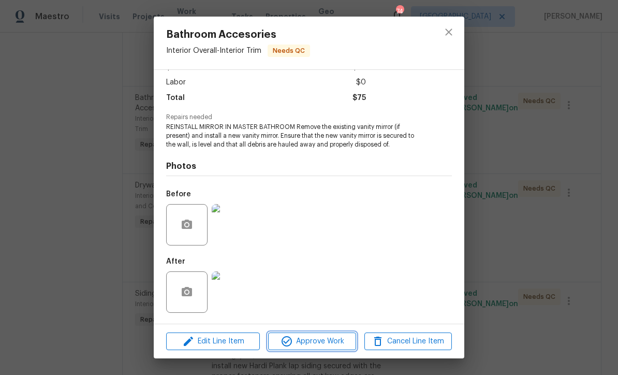
click at [319, 343] on span "Approve Work" at bounding box center [311, 341] width 81 height 13
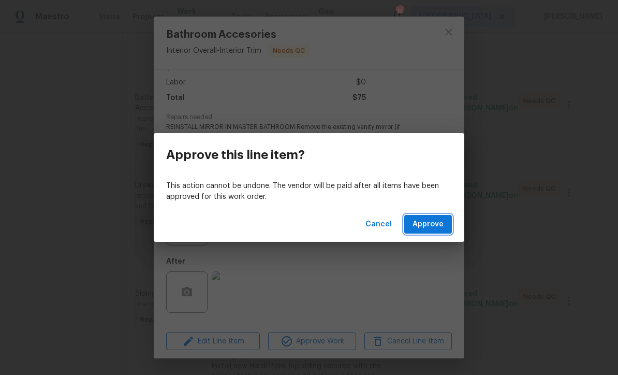
click at [421, 222] on span "Approve" at bounding box center [428, 224] width 31 height 13
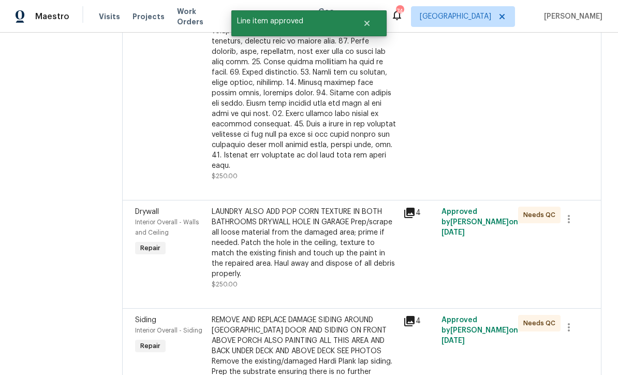
scroll to position [317, 0]
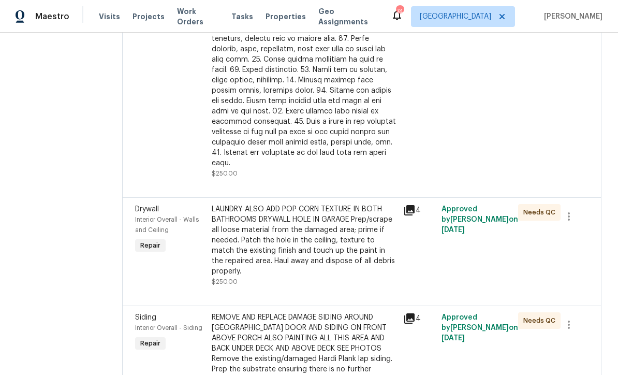
click at [275, 211] on div "LAUNDRY ALSO ADD POP CORN TEXTURE IN BOTH BATHROOMS DRYWALL HOLE IN GARAGE Prep…" at bounding box center [304, 240] width 185 height 72
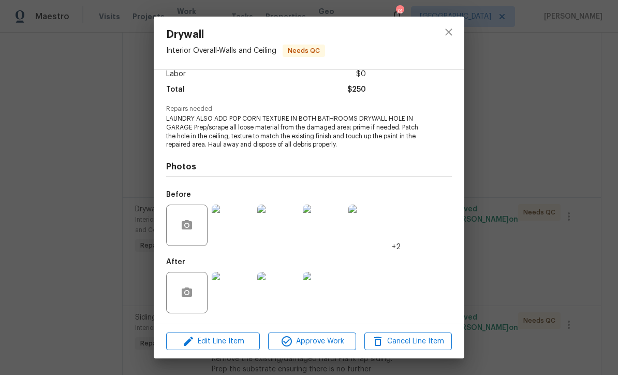
scroll to position [78, 0]
click at [316, 341] on span "Approve Work" at bounding box center [311, 341] width 81 height 13
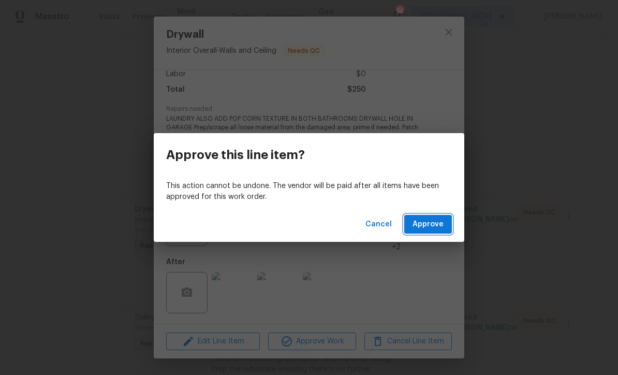
click at [431, 227] on span "Approve" at bounding box center [428, 224] width 31 height 13
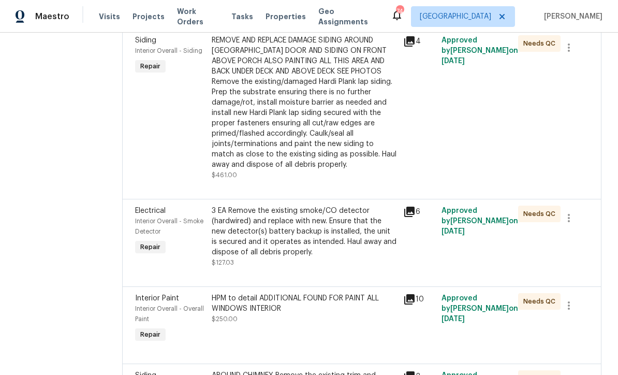
scroll to position [502, 0]
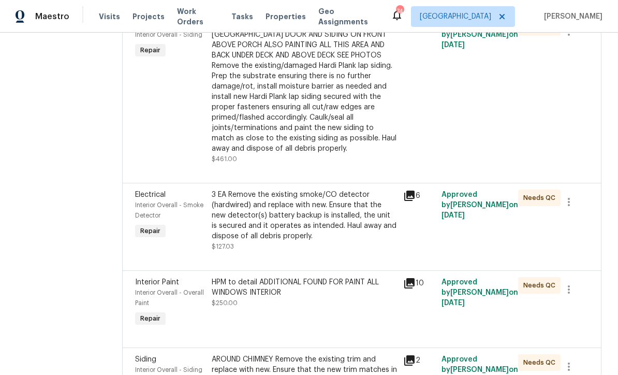
click at [278, 197] on div "3 EA Remove the existing smoke/CO detector (hardwired) and replace with new. En…" at bounding box center [304, 215] width 185 height 52
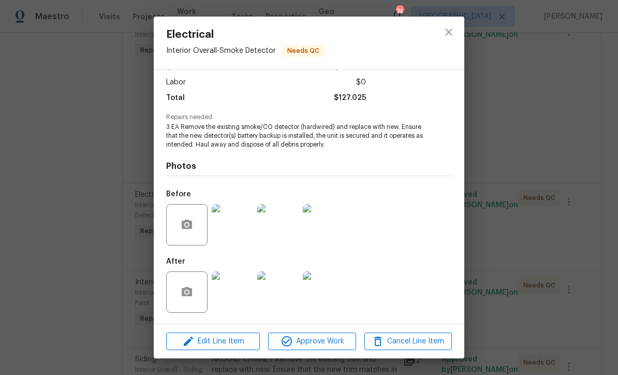
scroll to position [69, 0]
click at [313, 336] on span "Approve Work" at bounding box center [311, 341] width 81 height 13
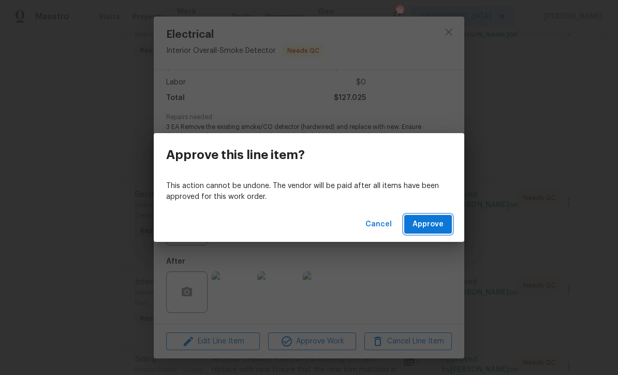
click at [423, 226] on span "Approve" at bounding box center [428, 224] width 31 height 13
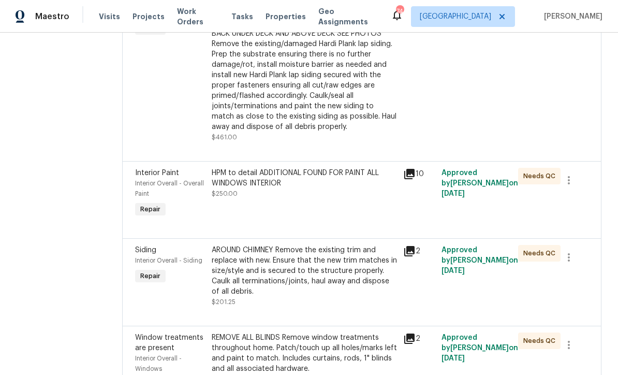
scroll to position [524, 0]
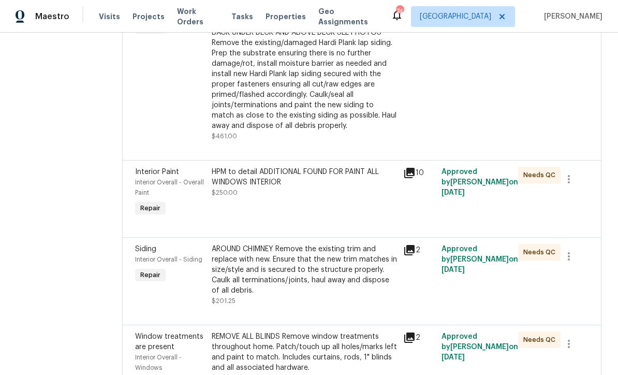
click at [271, 171] on div "HPM to detail ADDITIONAL FOUND FOR PAINT ALL WINDOWS INTERIOR $250.00" at bounding box center [304, 182] width 185 height 31
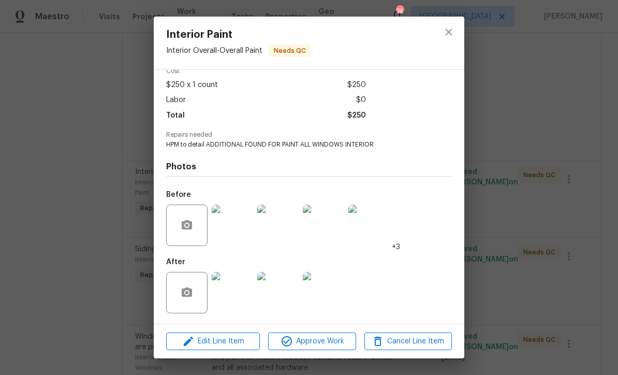
scroll to position [53, 0]
click at [317, 339] on span "Approve Work" at bounding box center [311, 341] width 81 height 13
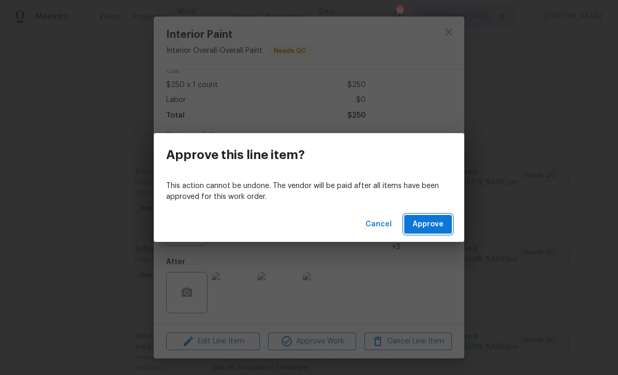
click at [425, 228] on span "Approve" at bounding box center [428, 224] width 31 height 13
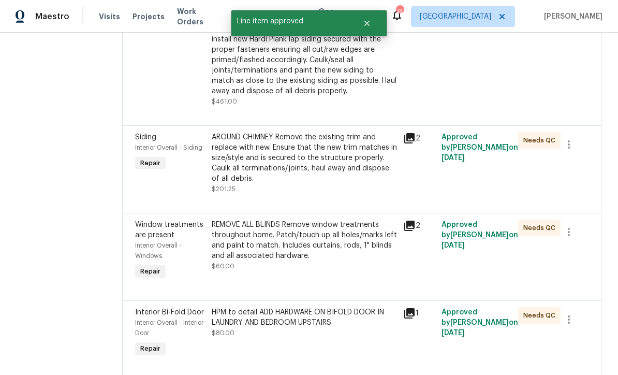
scroll to position [563, 0]
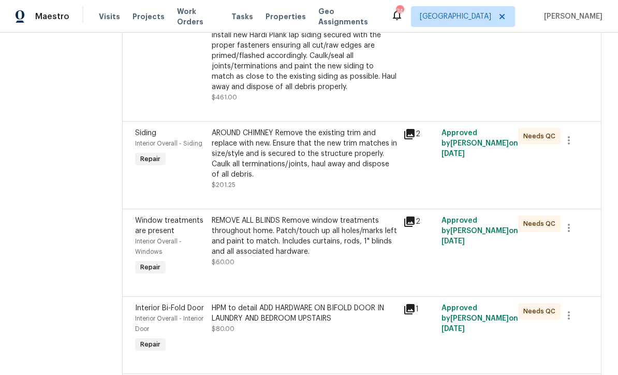
click at [289, 225] on div "REMOVE ALL BLINDS Remove window treatments throughout home. Patch/touch up all …" at bounding box center [304, 235] width 185 height 41
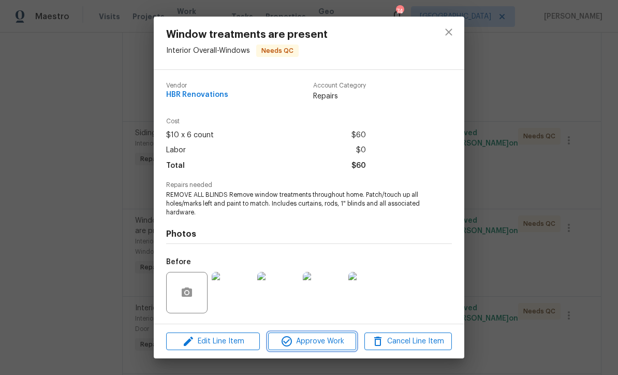
click at [312, 341] on span "Approve Work" at bounding box center [311, 341] width 81 height 13
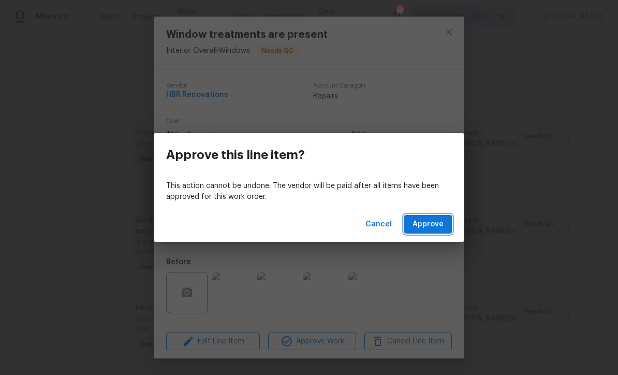
click at [431, 224] on span "Approve" at bounding box center [428, 224] width 31 height 13
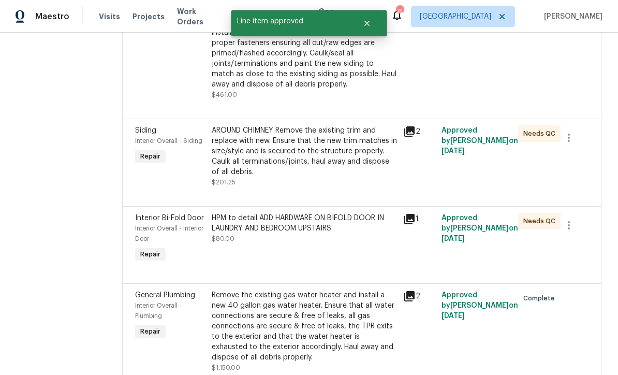
scroll to position [579, 0]
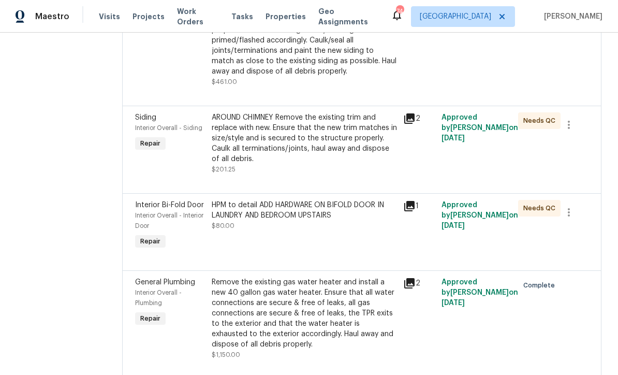
click at [286, 203] on div "HPM to detail ADD HARDWARE ON BIFOLD DOOR IN LAUNDRY AND BEDROOM UPSTAIRS $80.00" at bounding box center [304, 215] width 185 height 31
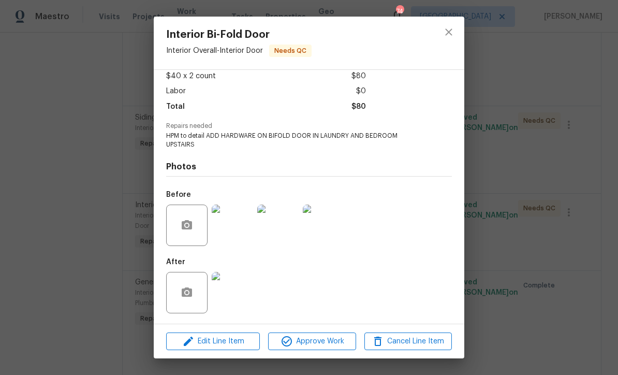
scroll to position [61, 0]
click at [238, 295] on img at bounding box center [232, 292] width 41 height 41
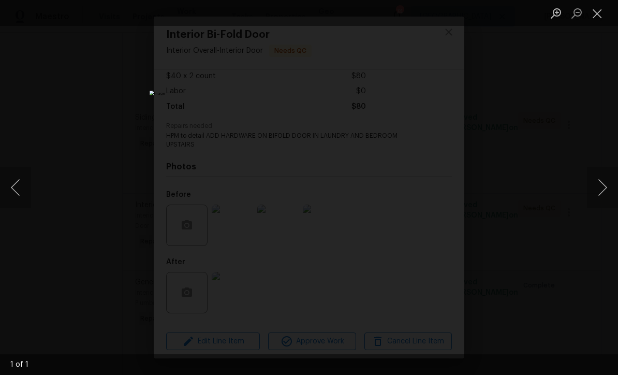
click at [602, 12] on button "Close lightbox" at bounding box center [597, 13] width 21 height 18
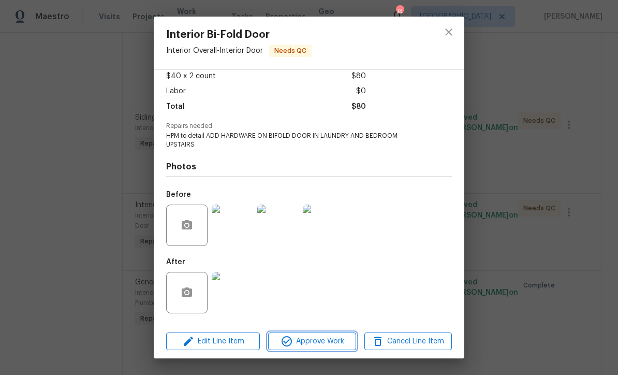
click at [311, 339] on span "Approve Work" at bounding box center [311, 341] width 81 height 13
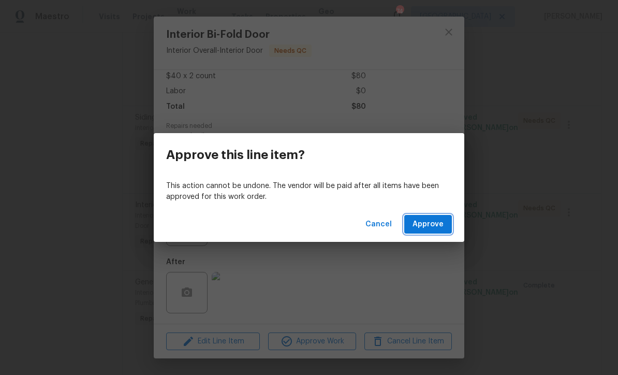
click at [426, 231] on button "Approve" at bounding box center [428, 224] width 48 height 19
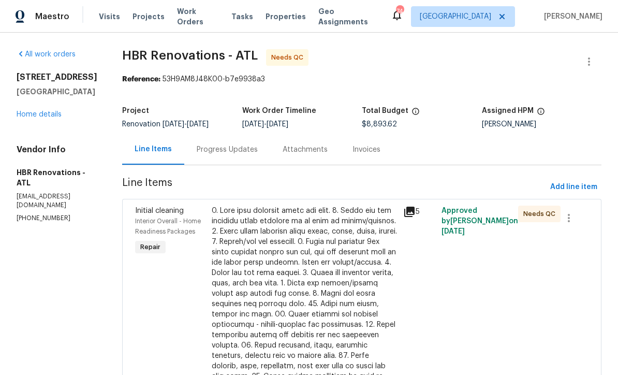
scroll to position [0, 0]
